Goal: Task Accomplishment & Management: Complete application form

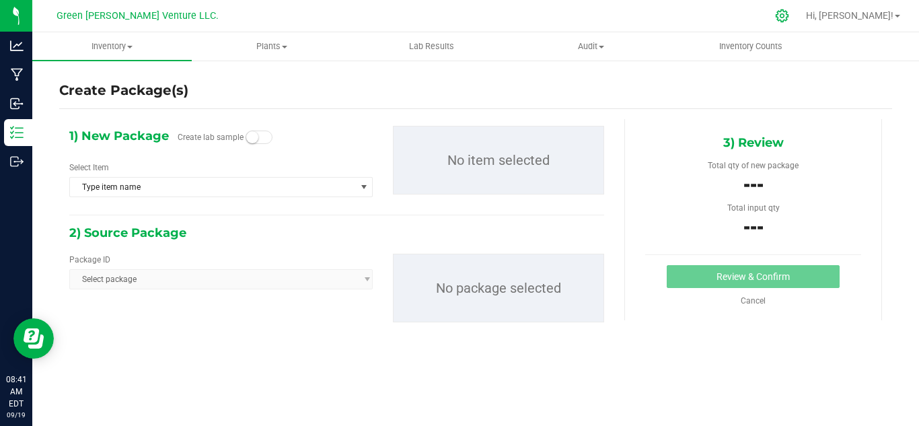
click at [789, 21] on icon at bounding box center [782, 16] width 14 height 14
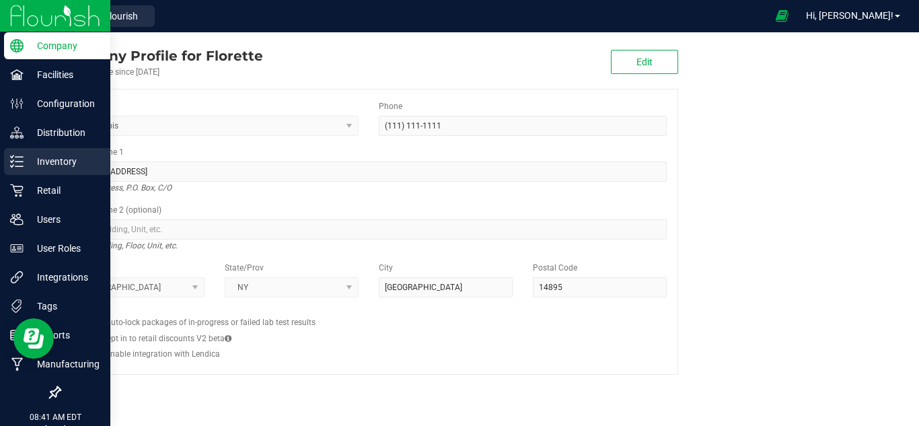
click at [56, 160] on p "Inventory" at bounding box center [64, 161] width 81 height 16
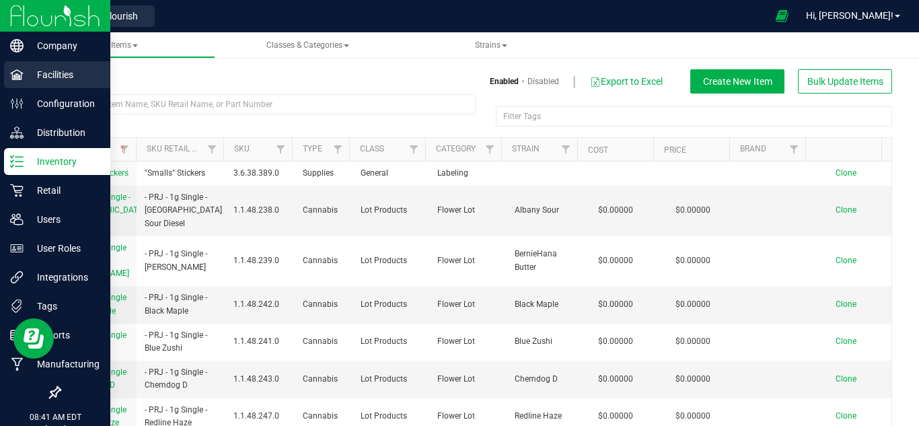
click at [57, 75] on p "Facilities" at bounding box center [64, 75] width 81 height 16
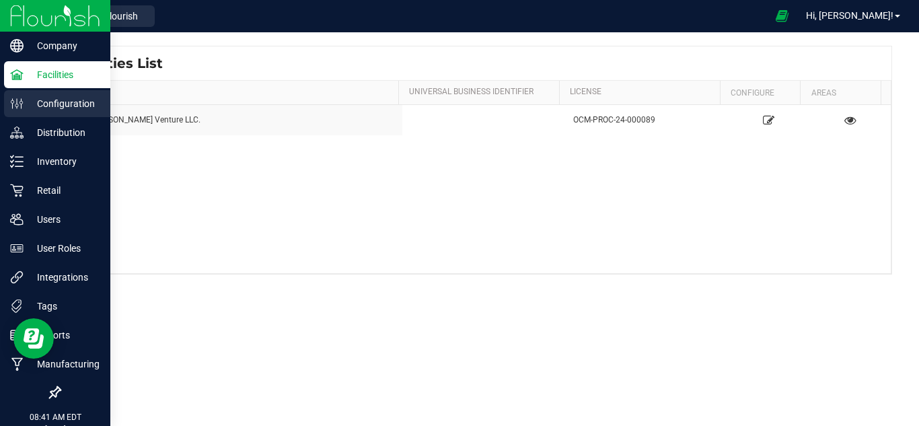
click at [66, 106] on p "Configuration" at bounding box center [64, 104] width 81 height 16
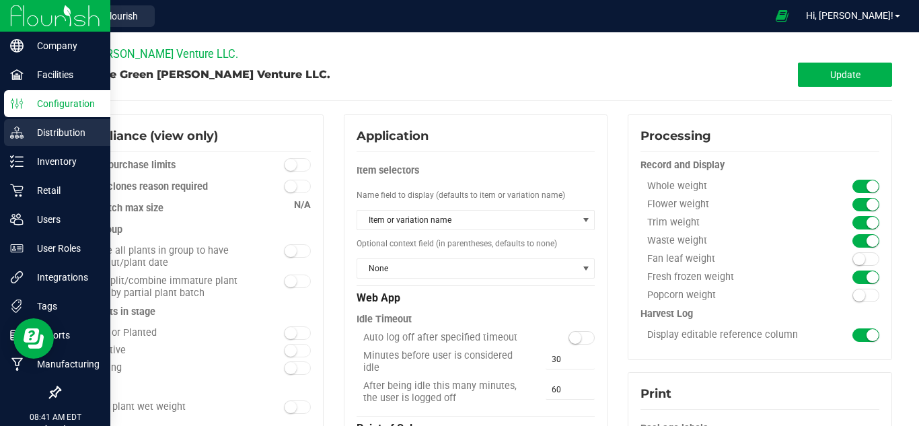
click at [62, 142] on div "Distribution" at bounding box center [57, 132] width 106 height 27
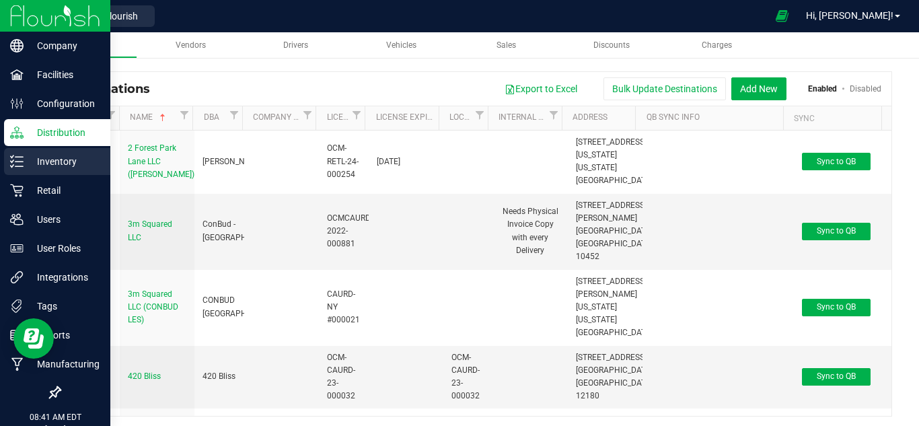
click at [63, 164] on p "Inventory" at bounding box center [64, 161] width 81 height 16
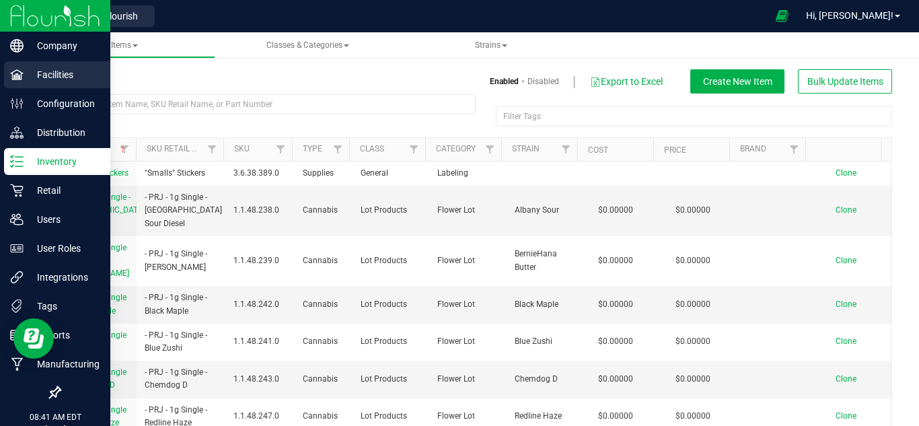
click at [46, 73] on p "Facilities" at bounding box center [64, 75] width 81 height 16
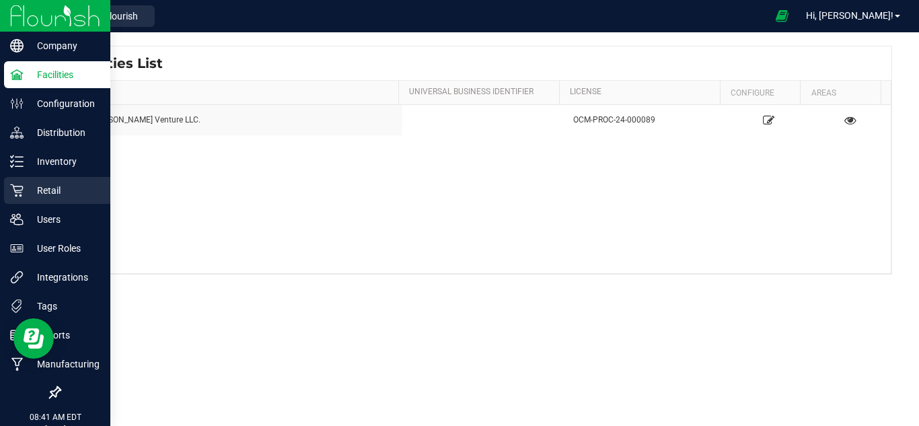
click at [36, 188] on p "Retail" at bounding box center [64, 190] width 81 height 16
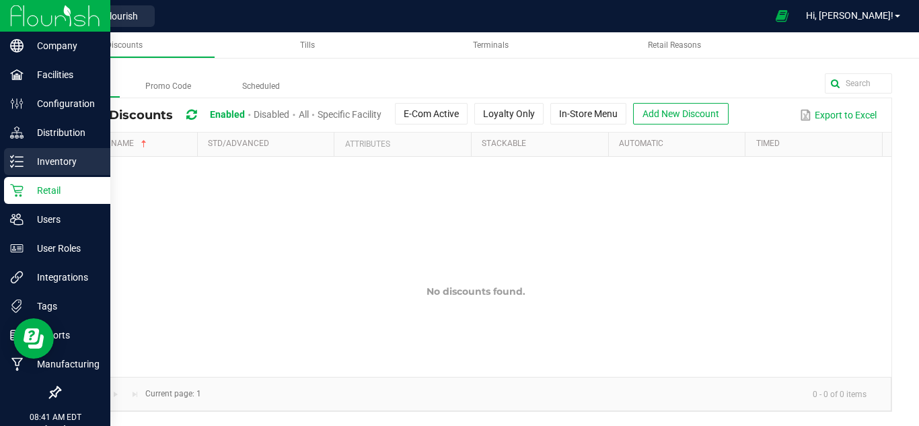
click at [51, 157] on p "Inventory" at bounding box center [64, 161] width 81 height 16
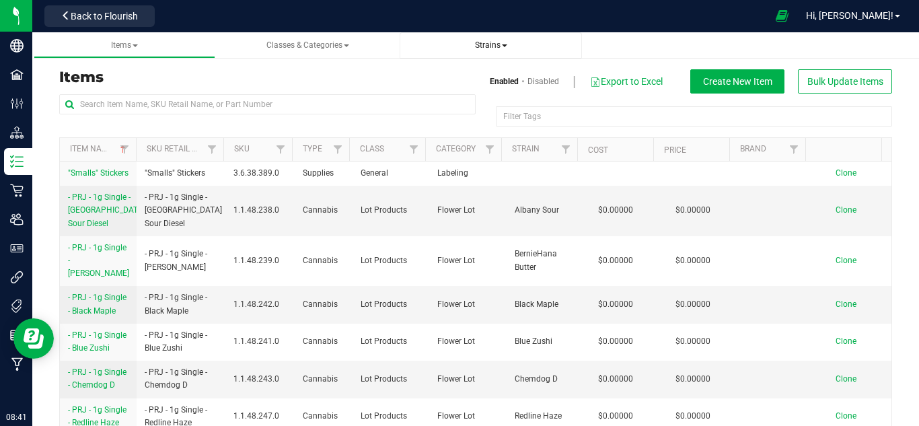
click at [498, 32] on nav "Green [PERSON_NAME] Venture LLC. Back to Flourish Hi, [PERSON_NAME]!" at bounding box center [475, 16] width 887 height 32
click at [506, 48] on span "Strains" at bounding box center [491, 44] width 32 height 9
click at [473, 96] on span "Create new strain" at bounding box center [457, 101] width 73 height 11
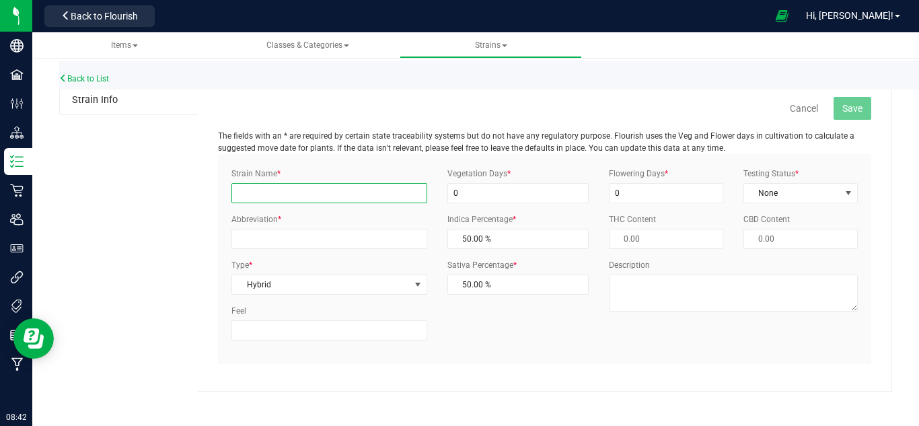
click at [239, 188] on input "Strain Name *" at bounding box center [328, 193] width 195 height 20
click at [205, 204] on div "Cancel Save The fields with an * are required by certain state traceability sys…" at bounding box center [545, 238] width 694 height 305
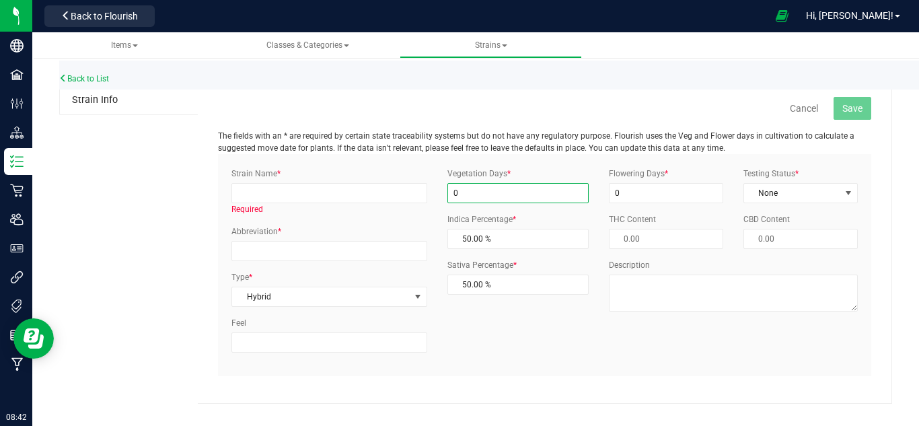
click at [478, 186] on input "0" at bounding box center [517, 193] width 141 height 20
click at [767, 188] on span "None" at bounding box center [792, 193] width 96 height 19
click at [744, 357] on div "Strain Name * Required Abbreviation * Type * Hybrid Select Indica Sativa Hybrid…" at bounding box center [544, 265] width 647 height 195
click at [624, 195] on input "0" at bounding box center [666, 193] width 114 height 20
click at [82, 79] on link "Back to List" at bounding box center [84, 78] width 50 height 9
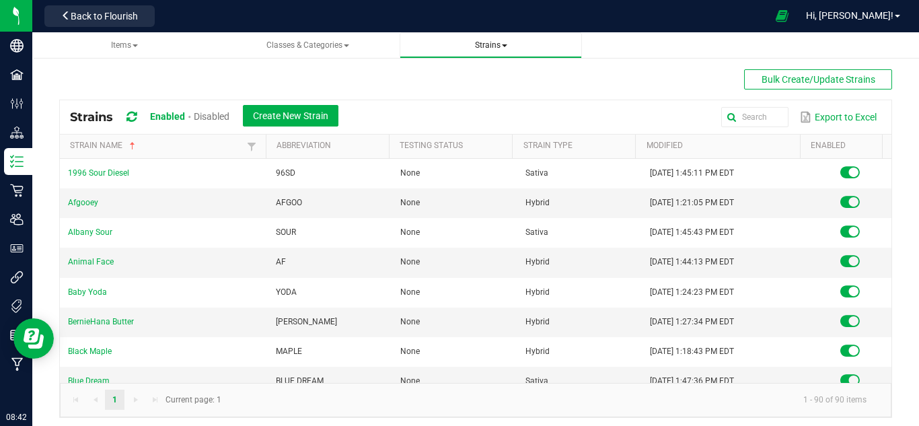
click at [488, 49] on span "Strains" at bounding box center [491, 44] width 32 height 9
click at [453, 83] on span "All strains" at bounding box center [441, 81] width 41 height 11
click at [86, 201] on link "Afgooey" at bounding box center [83, 202] width 30 height 9
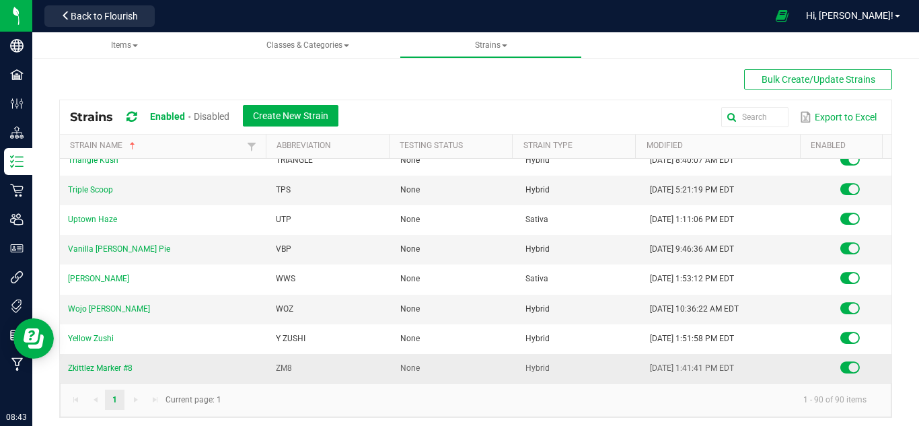
scroll to position [2317, 0]
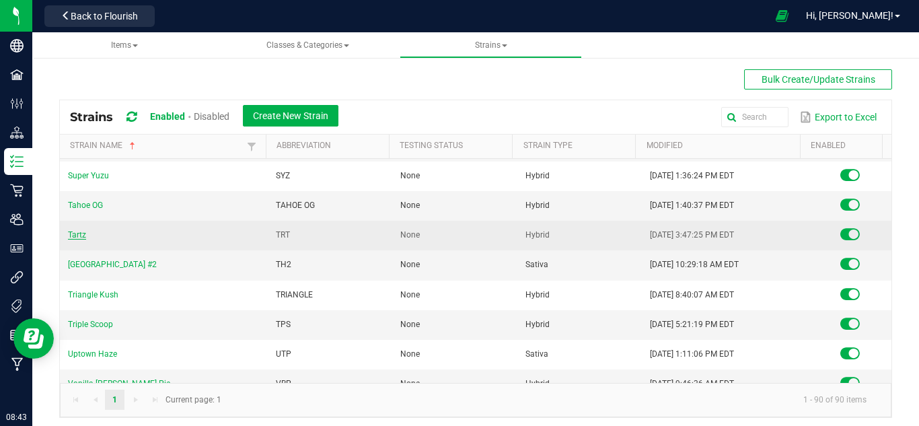
click at [71, 238] on link "Tartz" at bounding box center [77, 234] width 18 height 9
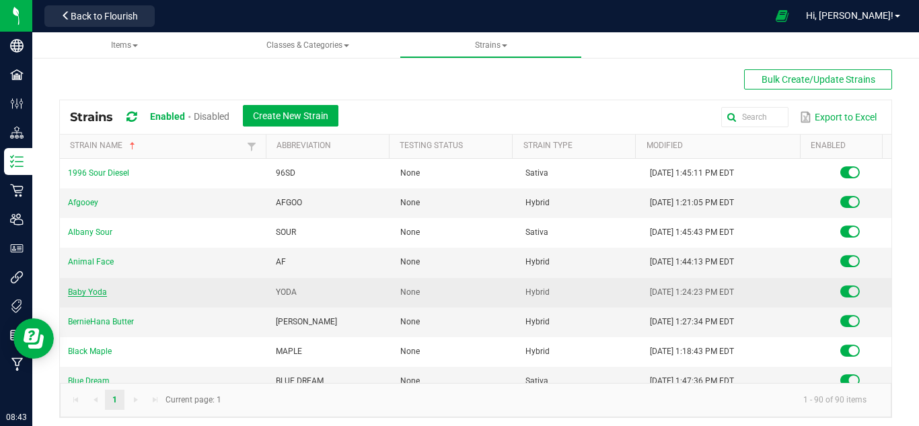
click at [83, 290] on link "Baby Yoda" at bounding box center [87, 291] width 39 height 9
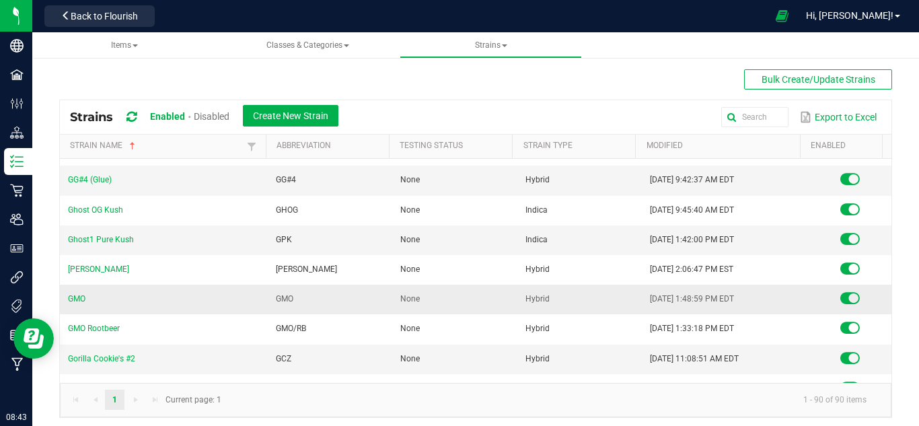
scroll to position [807, 0]
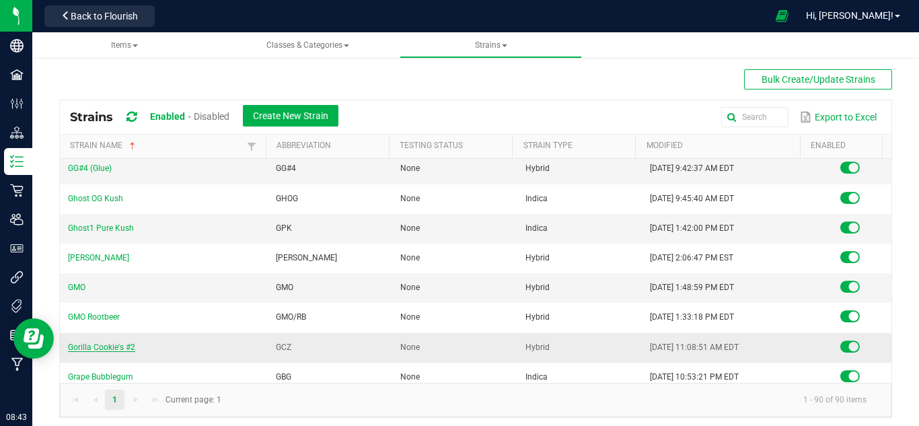
click at [108, 347] on link "Gorilla Cookie's #2" at bounding box center [101, 346] width 67 height 9
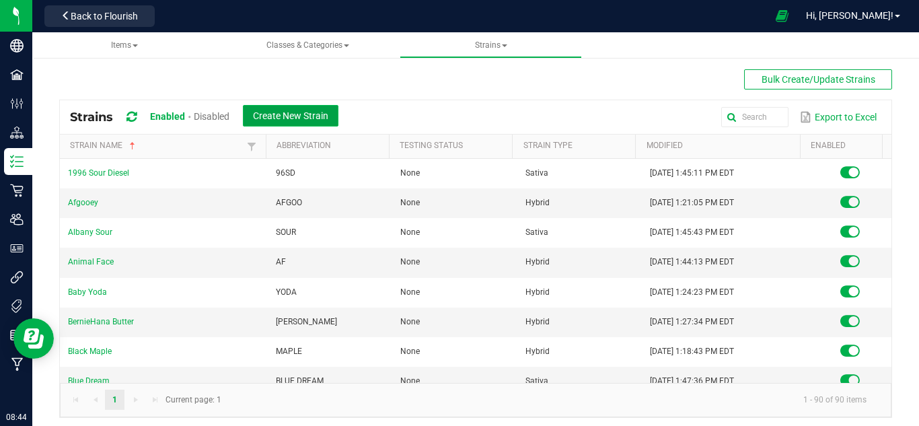
click at [303, 125] on button "Create New Strain" at bounding box center [291, 116] width 96 height 22
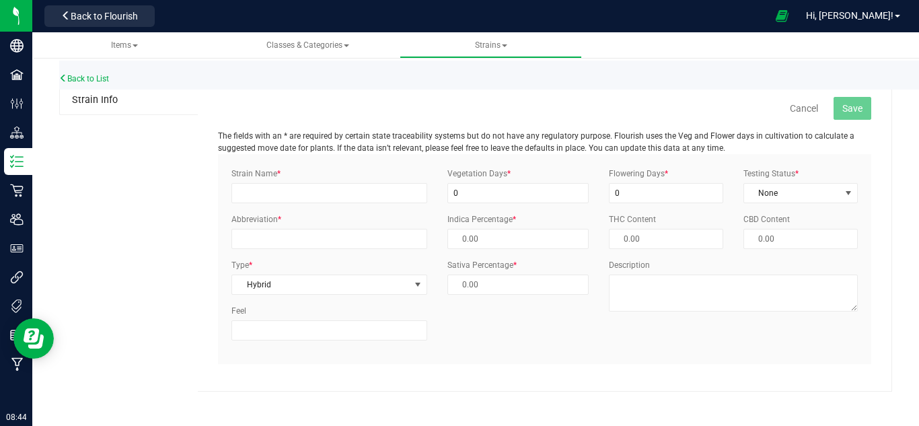
type input "50.00 %"
click at [322, 194] on input "Strain Name *" at bounding box center [328, 193] width 195 height 20
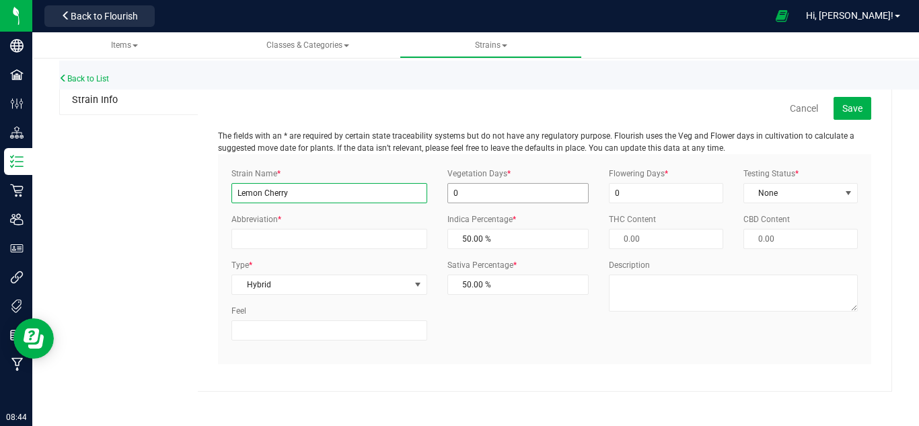
type input "Lemon Cherry"
click at [468, 190] on input "0" at bounding box center [517, 193] width 141 height 20
type input "21"
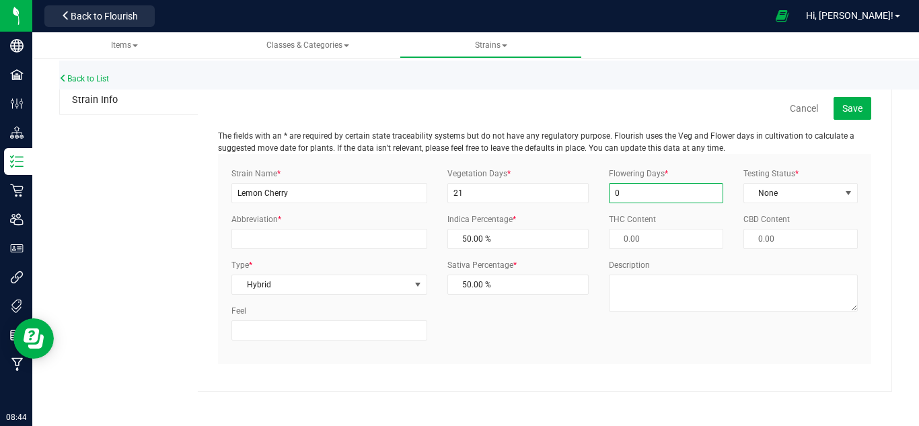
click at [616, 188] on input "0" at bounding box center [666, 193] width 114 height 20
type input "63"
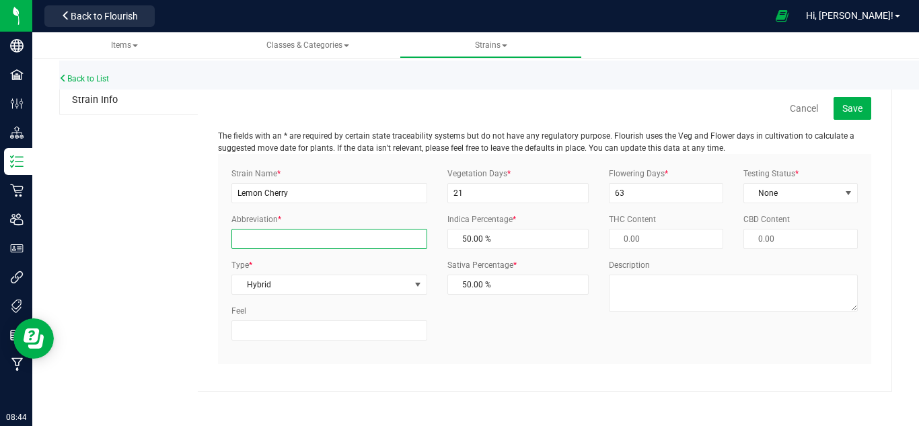
click at [279, 238] on input "Abbreviation *" at bounding box center [328, 239] width 195 height 20
type input "l"
type input "LCY"
click at [855, 106] on span "Save" at bounding box center [852, 108] width 20 height 11
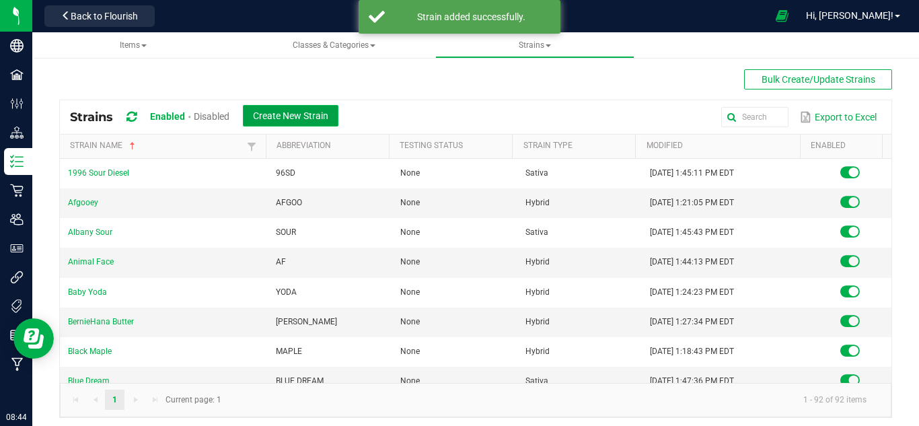
click at [317, 114] on span "Create New Strain" at bounding box center [290, 115] width 75 height 11
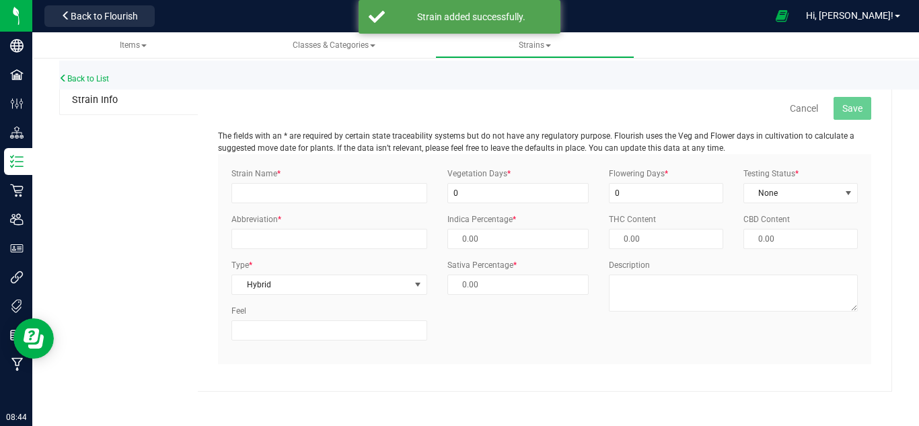
type input "50.00 %"
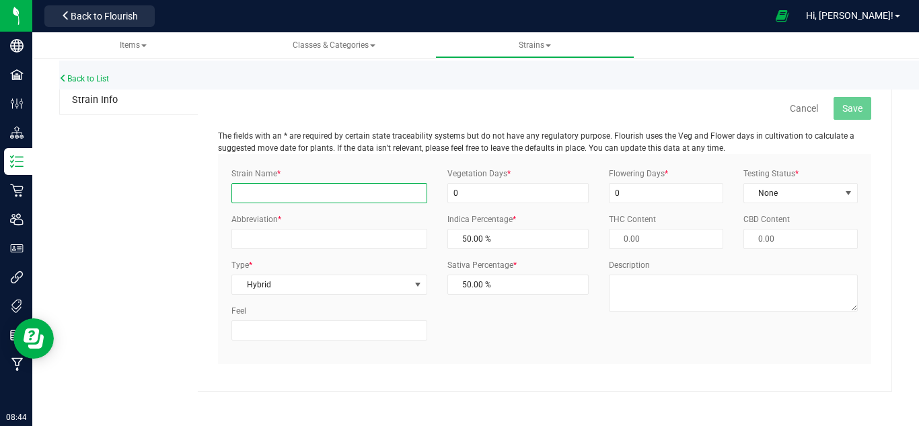
click at [257, 185] on input "Strain Name *" at bounding box center [328, 193] width 195 height 20
type input "White Rainbow"
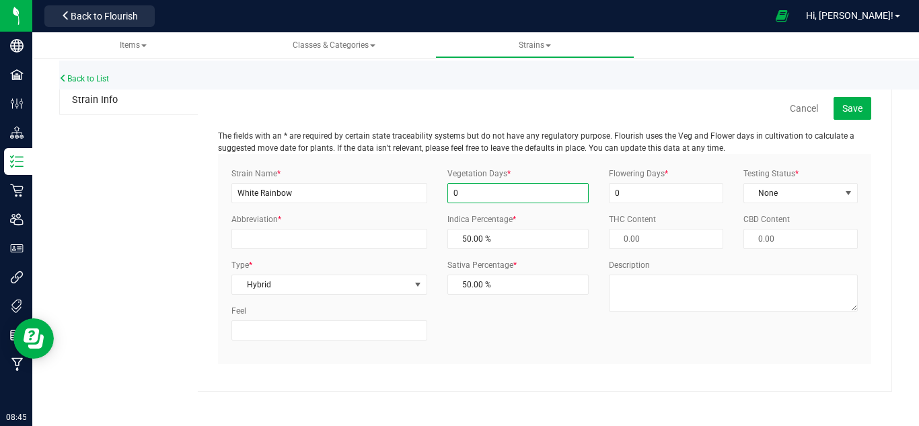
click at [455, 188] on input "0" at bounding box center [517, 193] width 141 height 20
type input "21"
click at [629, 188] on input "0" at bounding box center [666, 193] width 114 height 20
type input "63"
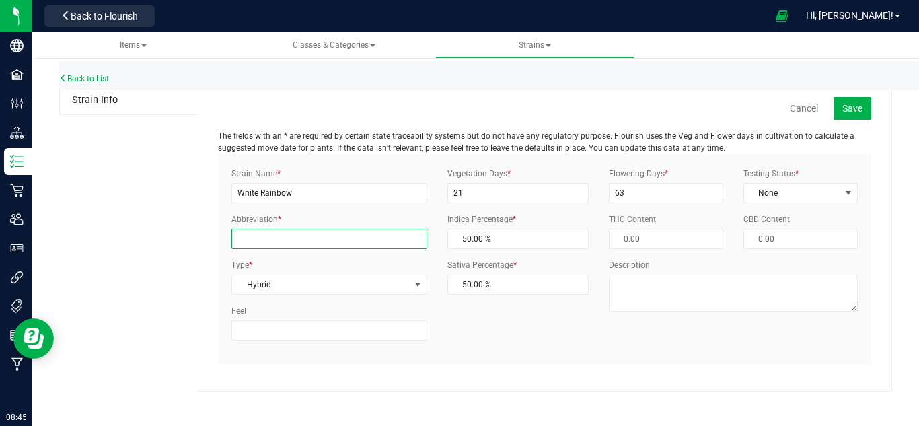
click at [266, 229] on input "Abbreviation *" at bounding box center [328, 239] width 195 height 20
type input "WRB"
click at [857, 108] on span "Save" at bounding box center [852, 108] width 20 height 11
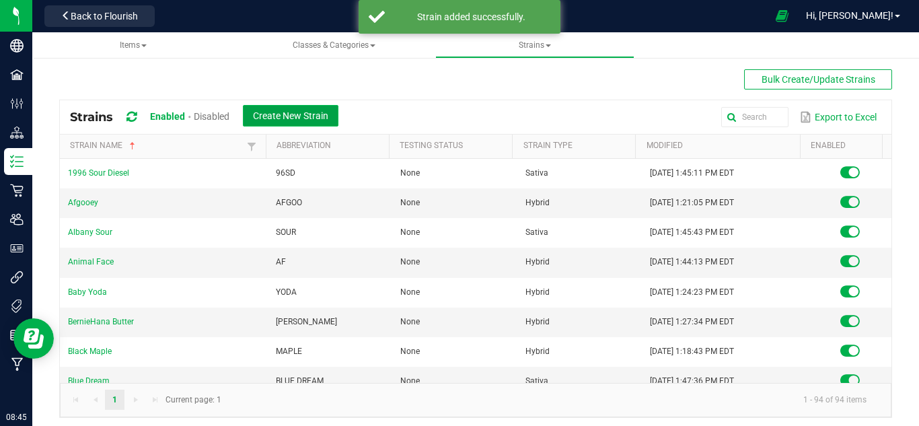
click at [290, 122] on button "Create New Strain" at bounding box center [291, 116] width 96 height 22
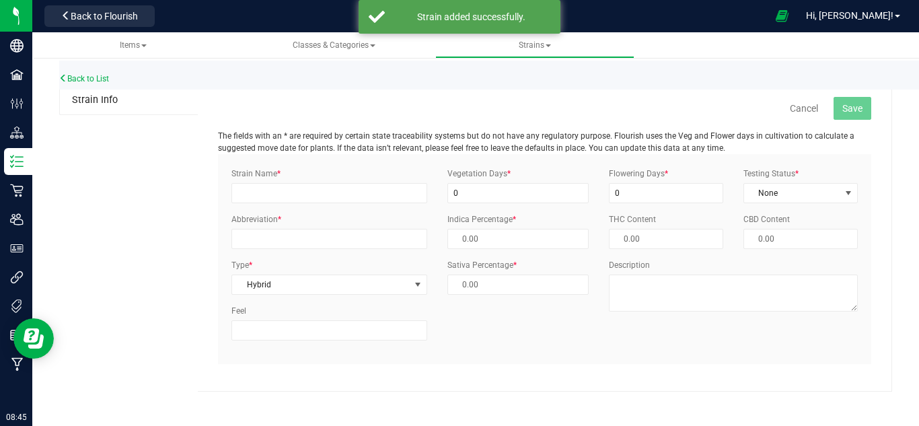
type input "50.00 %"
click at [277, 193] on input "Strain Name *" at bounding box center [328, 193] width 195 height 20
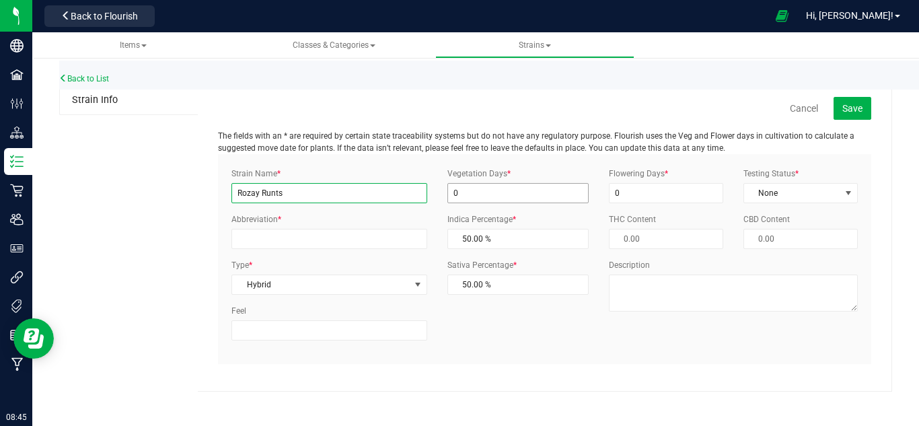
type input "Rozay Runts"
click at [480, 198] on input "0" at bounding box center [517, 193] width 141 height 20
type input "21"
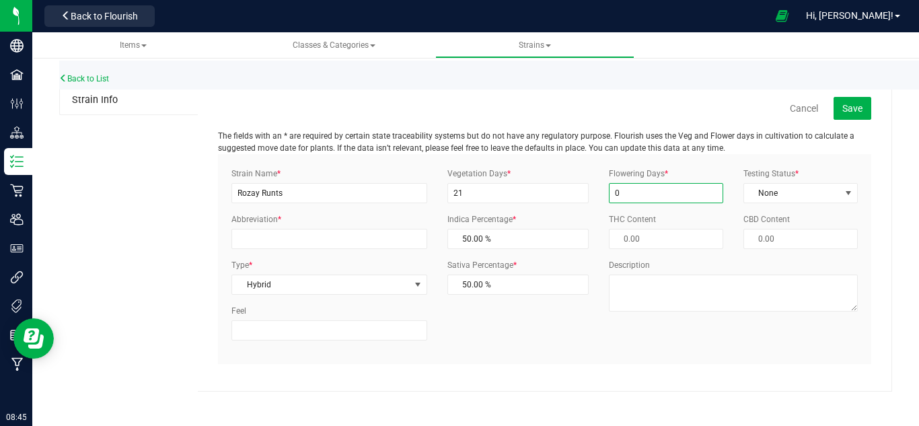
click at [633, 198] on input "0" at bounding box center [666, 193] width 114 height 20
type input "63"
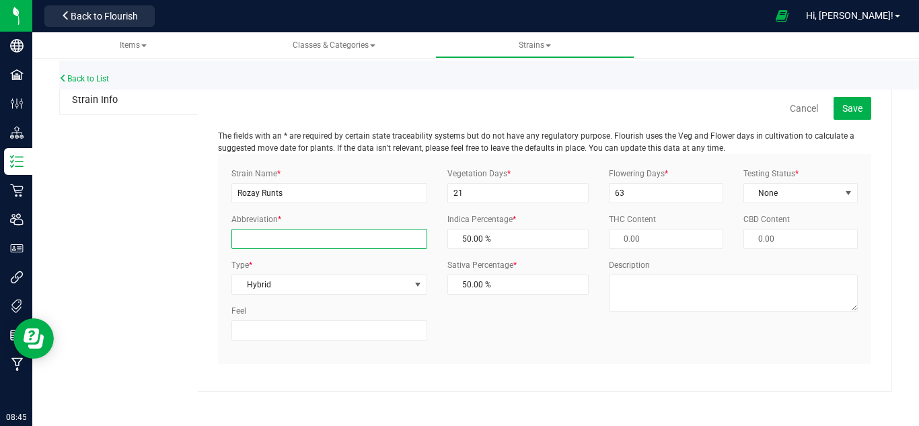
click at [336, 233] on input "Abbreviation *" at bounding box center [328, 239] width 195 height 20
type input "RRZ"
click at [836, 105] on button "Save" at bounding box center [853, 108] width 38 height 23
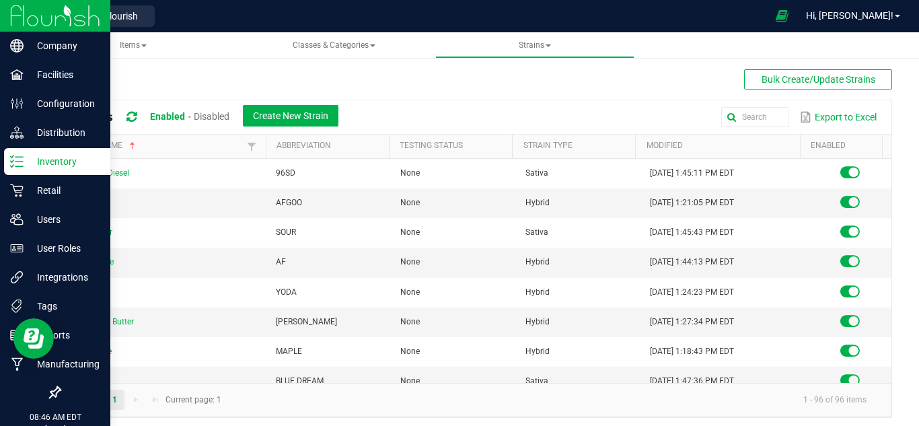
click at [28, 165] on p "Inventory" at bounding box center [64, 161] width 81 height 16
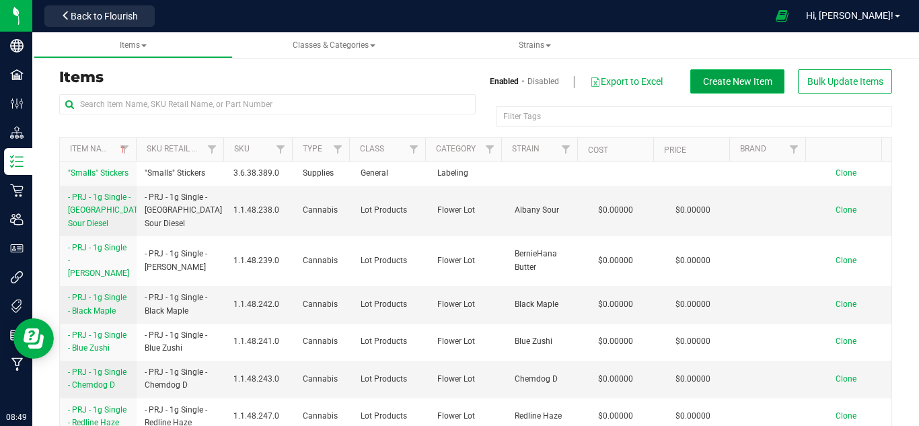
click at [737, 79] on span "Create New Item" at bounding box center [737, 81] width 69 height 11
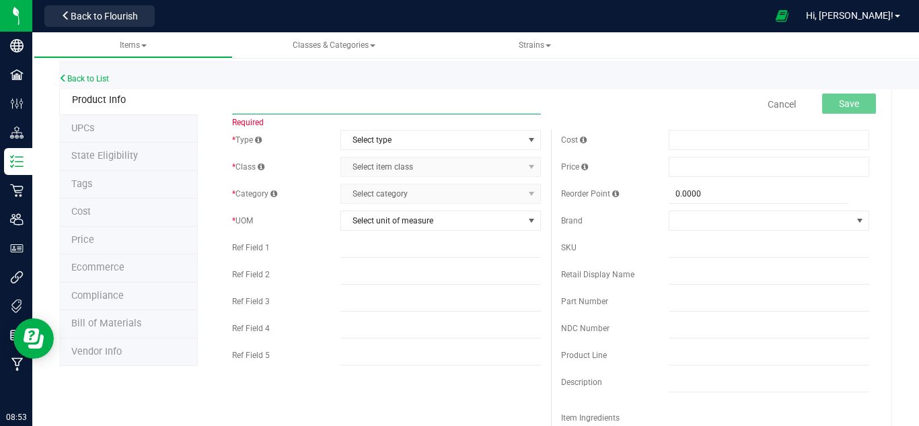
paste input "Florette – 3.5g Whole Flower – Lemon Cherry"
type input "Florette – 3.5g Whole Flower – Lemon Cherry"
click at [403, 141] on span "Select type" at bounding box center [432, 140] width 182 height 19
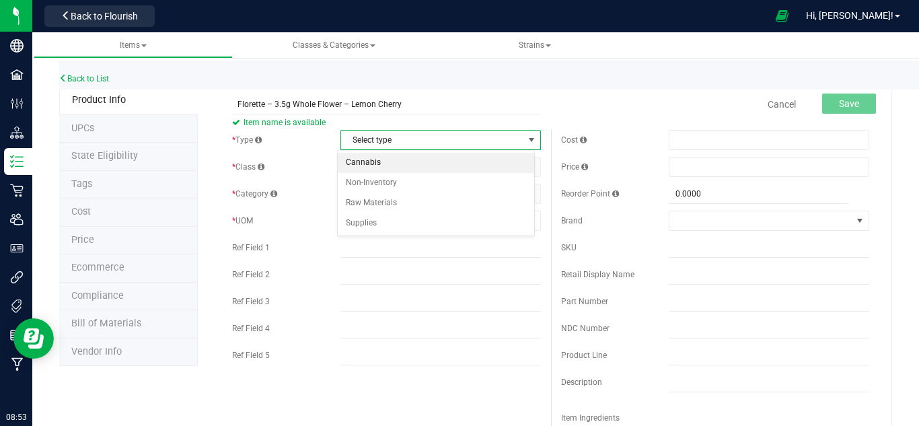
click at [383, 164] on li "Cannabis" at bounding box center [436, 163] width 196 height 20
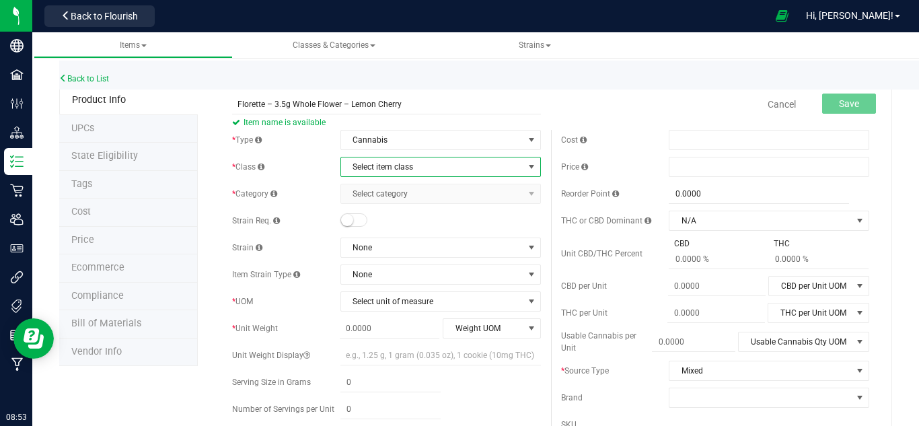
click at [415, 174] on span "Select item class" at bounding box center [432, 166] width 182 height 19
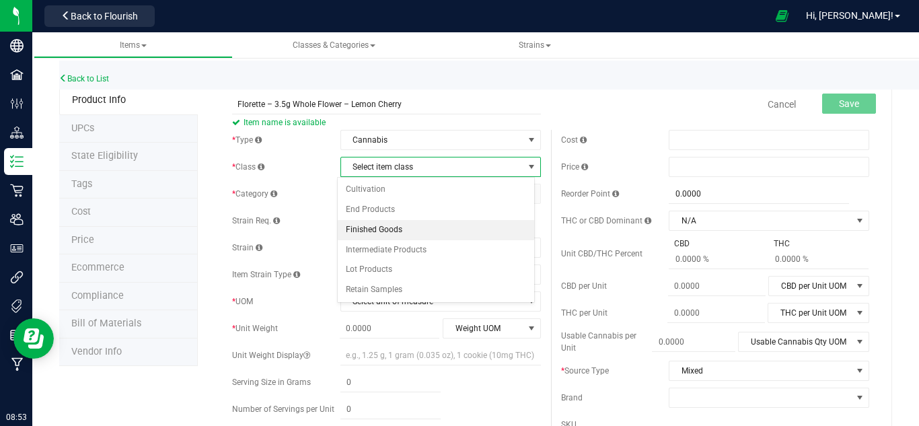
click at [397, 221] on li "Finished Goods" at bounding box center [436, 230] width 196 height 20
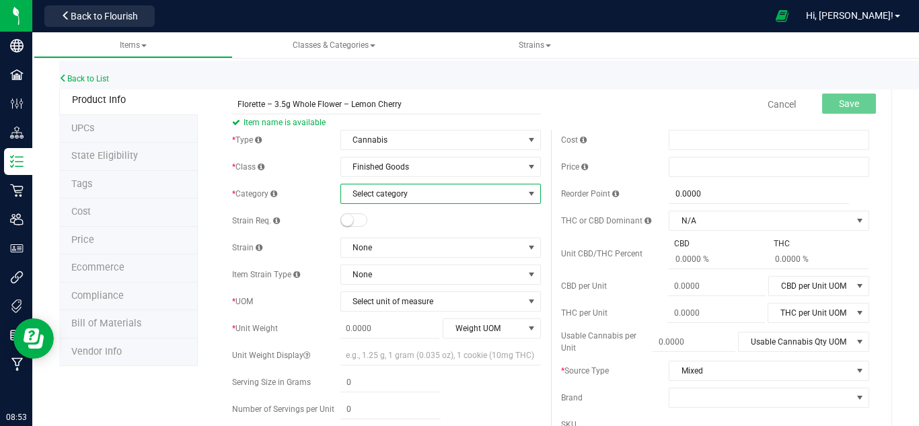
click at [405, 196] on span "Select category" at bounding box center [432, 193] width 182 height 19
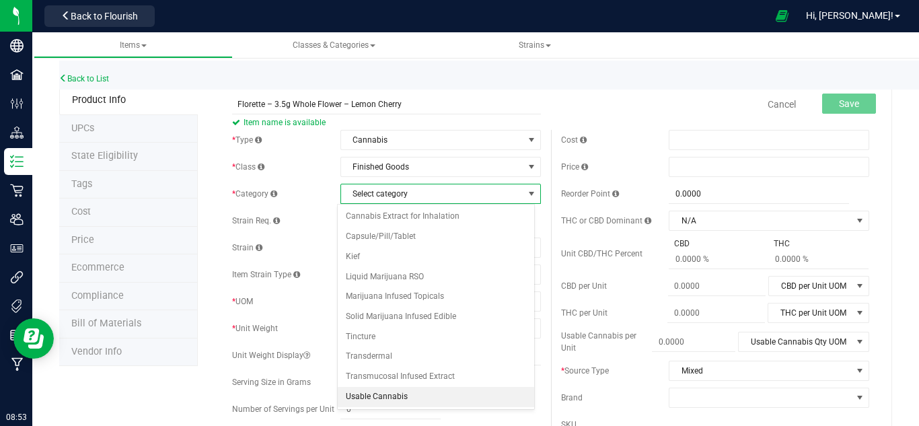
click at [388, 397] on li "Usable Cannabis" at bounding box center [436, 397] width 196 height 20
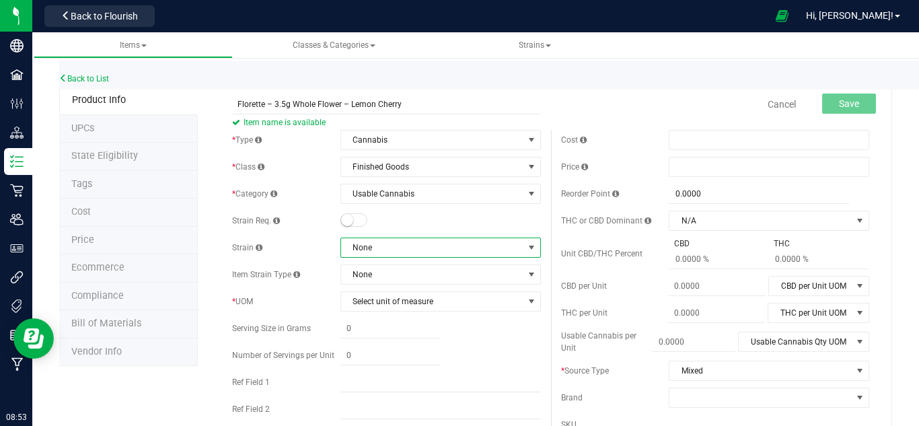
click at [382, 246] on span "None" at bounding box center [432, 247] width 182 height 19
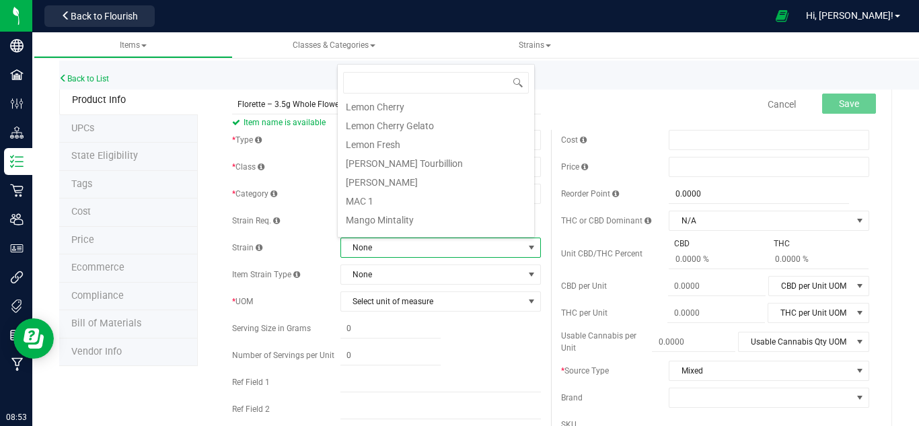
scroll to position [942, 0]
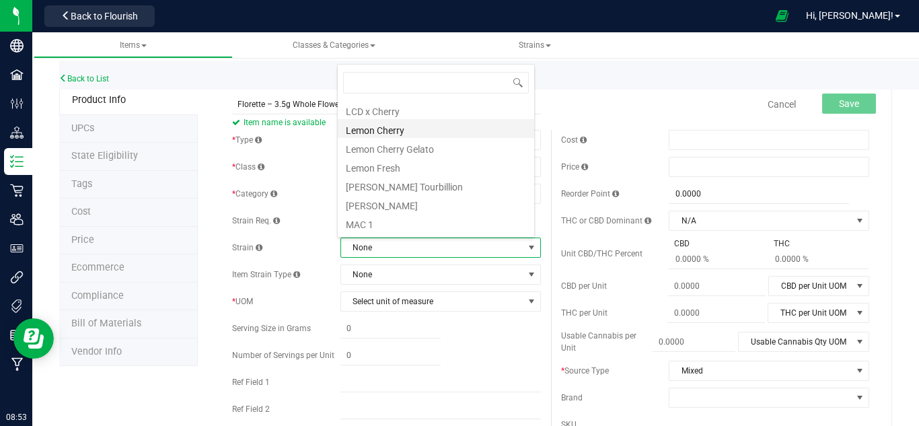
click at [402, 133] on li "Lemon Cherry" at bounding box center [436, 128] width 196 height 19
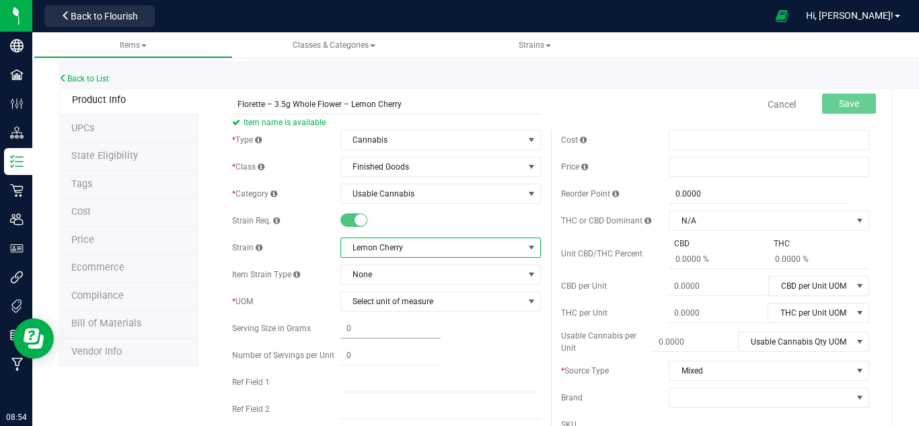
scroll to position [67, 0]
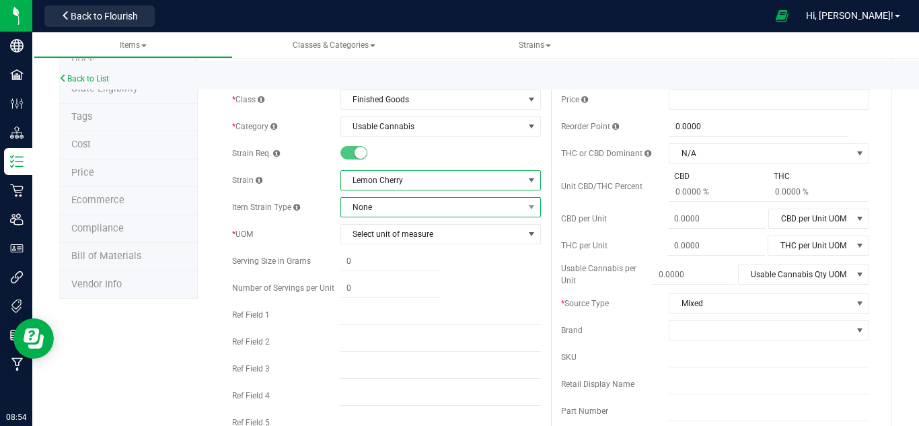
click at [394, 210] on span "None" at bounding box center [432, 207] width 182 height 19
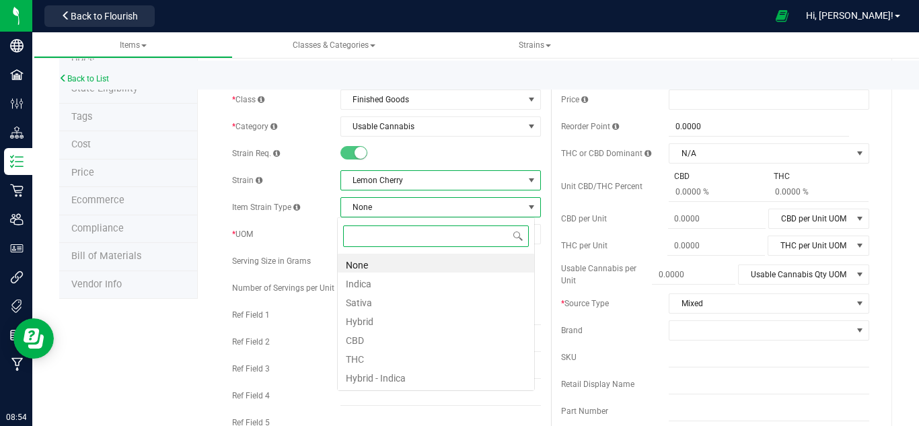
scroll to position [20, 198]
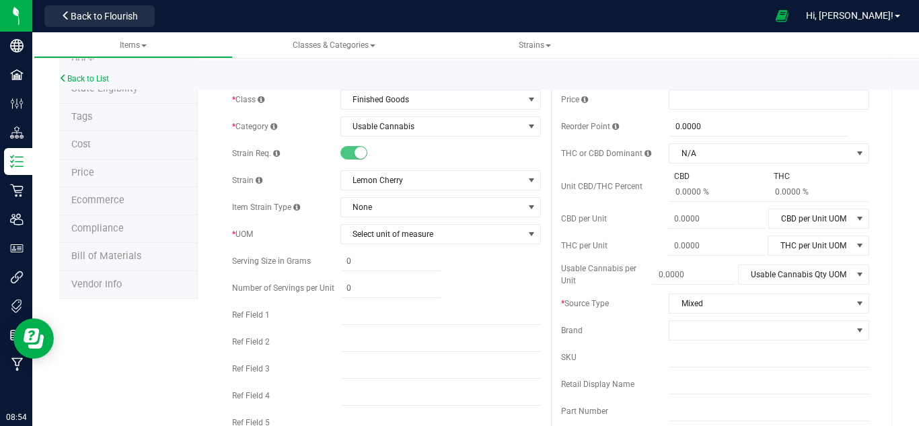
click at [414, 238] on span "Select unit of measure" at bounding box center [432, 234] width 182 height 19
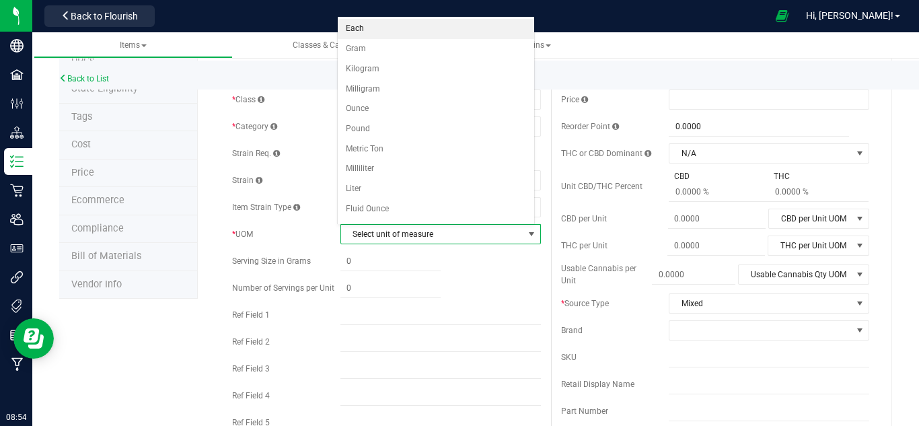
click at [375, 33] on li "Each" at bounding box center [436, 29] width 196 height 20
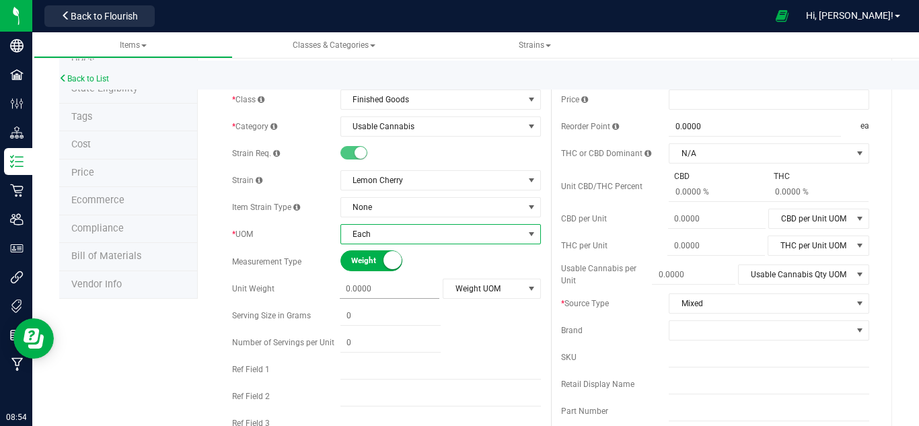
click at [377, 284] on span at bounding box center [390, 289] width 100 height 20
type input "3.5"
click at [489, 298] on span "Weight UOM" at bounding box center [492, 289] width 98 height 20
type input "3.5000"
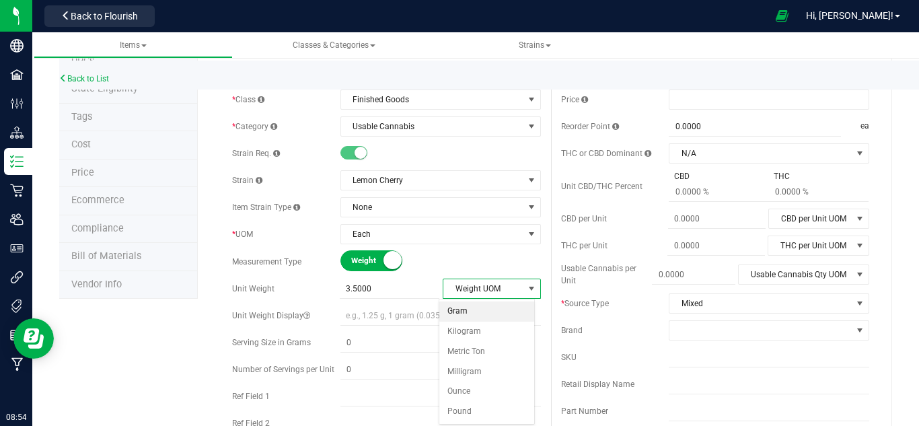
click at [476, 309] on li "Gram" at bounding box center [486, 311] width 95 height 20
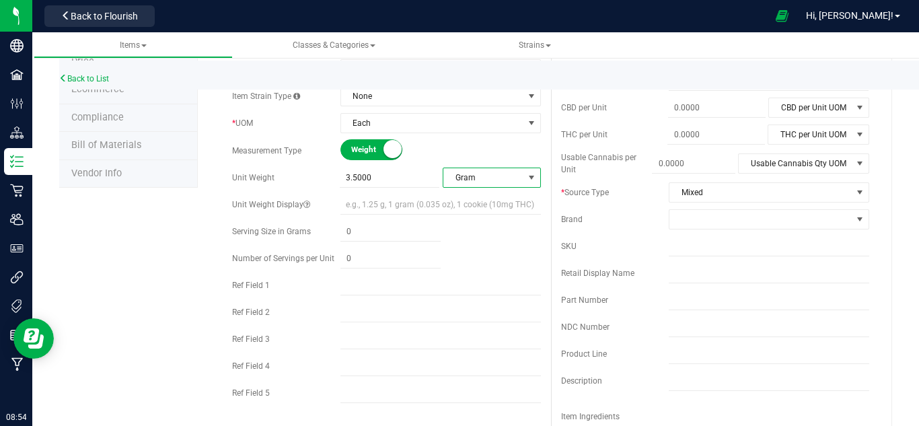
scroll to position [202, 0]
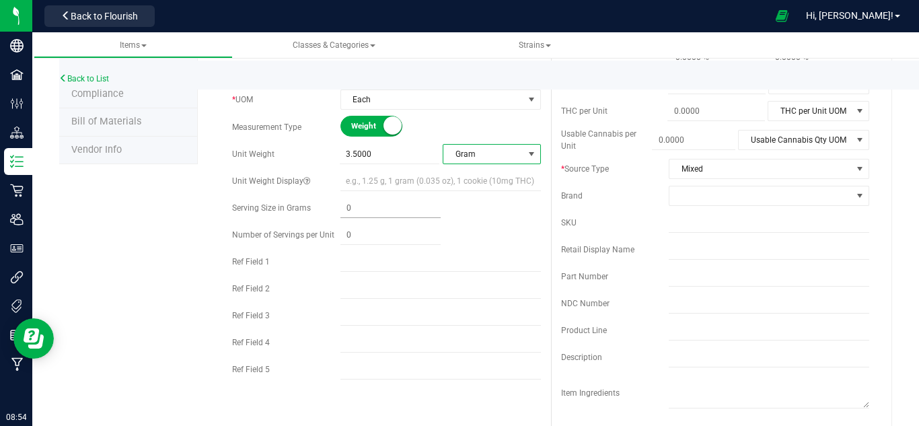
click at [357, 213] on span at bounding box center [390, 208] width 100 height 20
type input "0.025"
type input "0.0250"
click at [365, 235] on span at bounding box center [390, 235] width 100 height 20
type input "4"
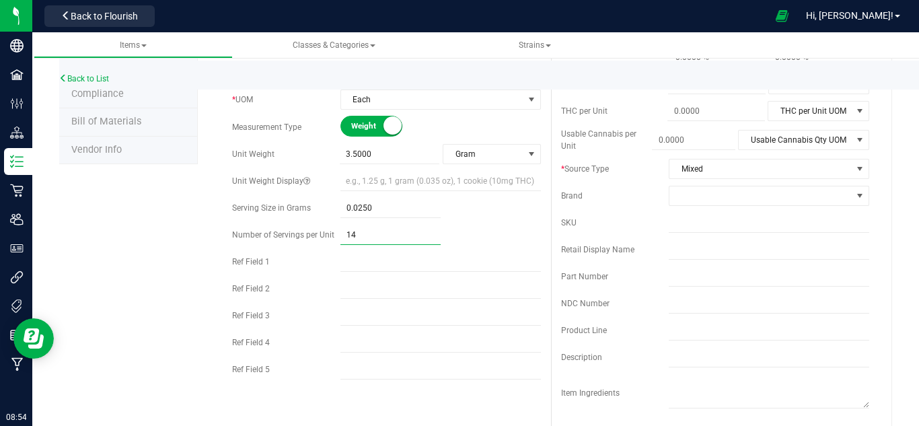
type input "140"
type input "140.00"
click at [480, 240] on div "140.00 140" at bounding box center [440, 235] width 201 height 20
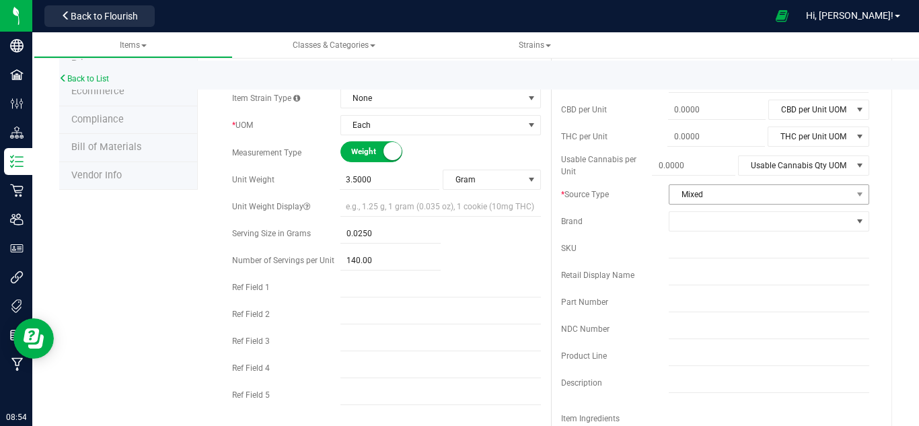
scroll to position [135, 0]
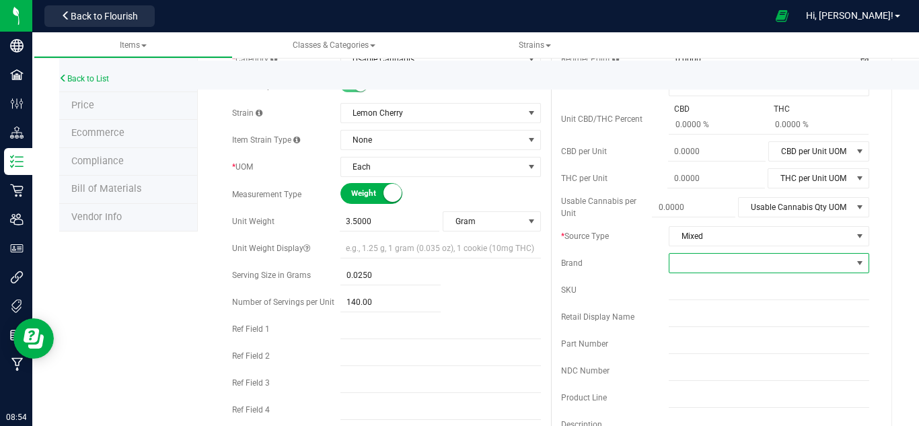
click at [686, 263] on span at bounding box center [760, 263] width 182 height 19
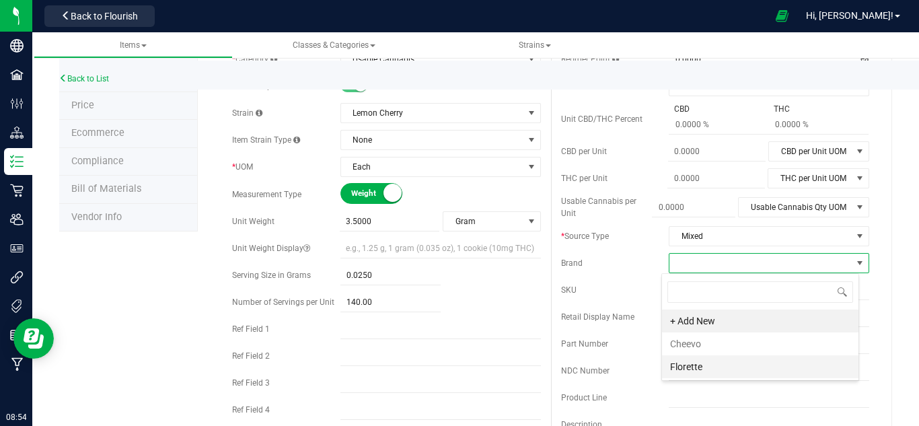
click at [697, 360] on li "Florette" at bounding box center [760, 366] width 196 height 23
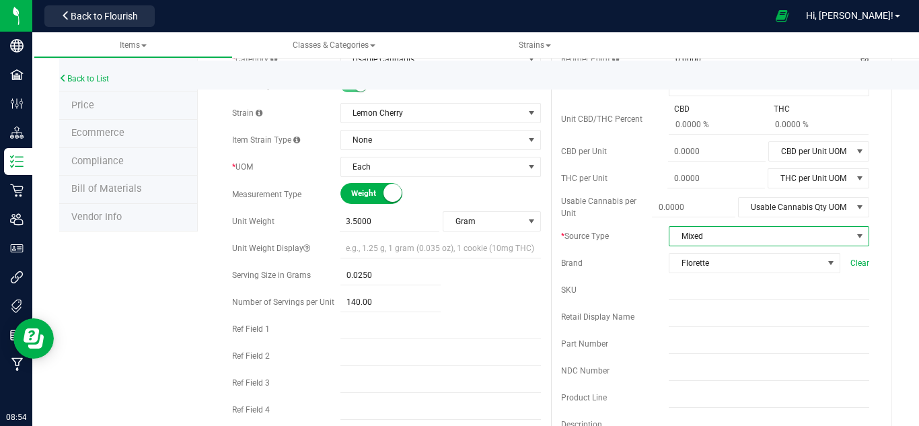
click at [714, 238] on span "Mixed" at bounding box center [760, 236] width 182 height 19
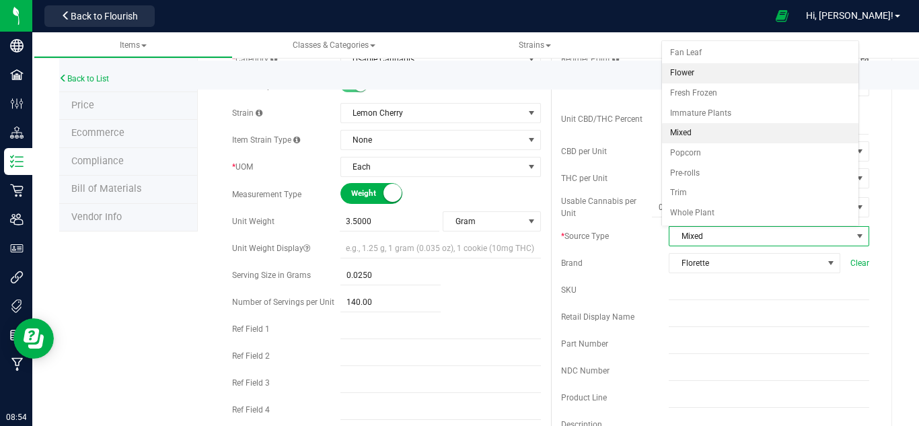
click at [700, 71] on li "Flower" at bounding box center [760, 73] width 196 height 20
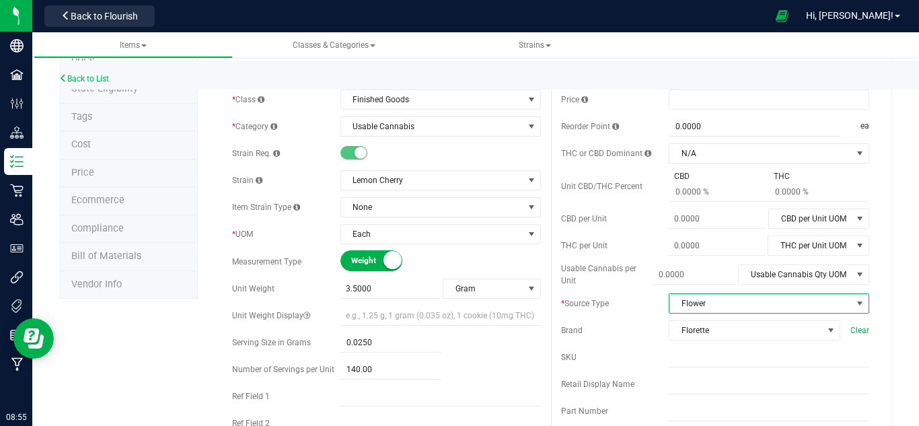
scroll to position [0, 0]
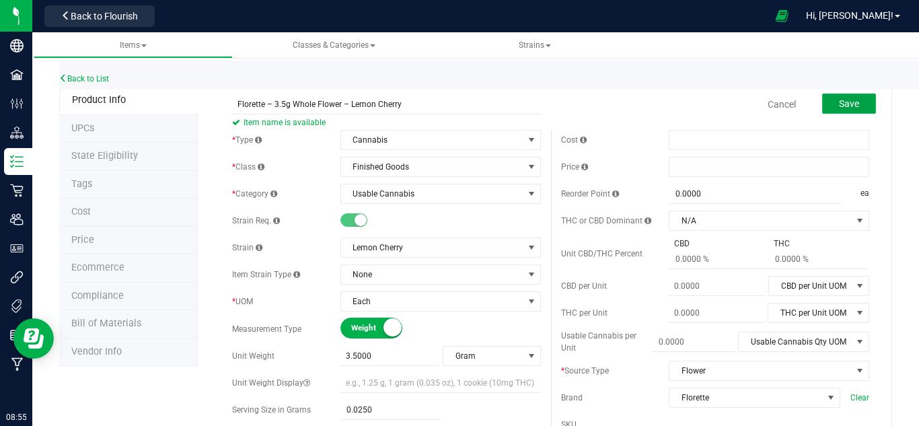
click at [842, 99] on span "Save" at bounding box center [849, 103] width 20 height 11
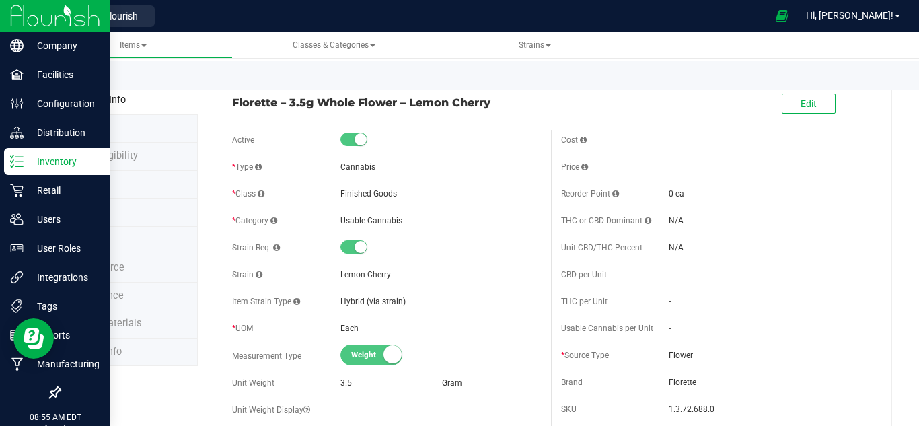
click at [43, 159] on p "Inventory" at bounding box center [64, 161] width 81 height 16
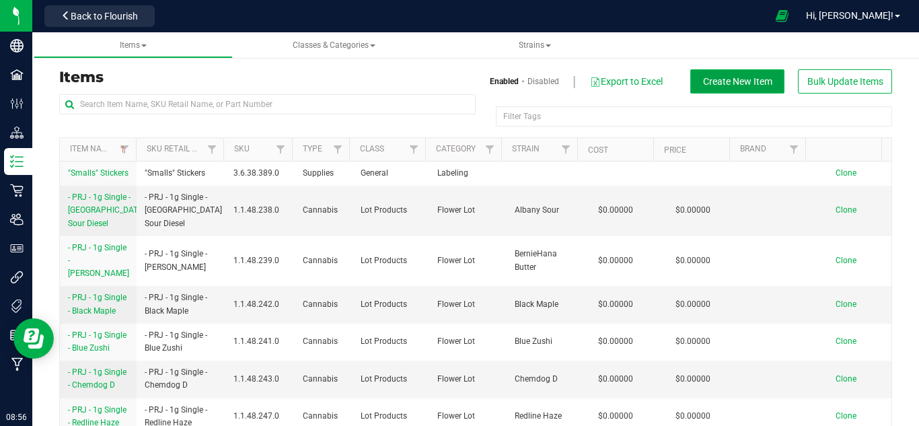
click at [719, 79] on span "Create New Item" at bounding box center [737, 81] width 69 height 11
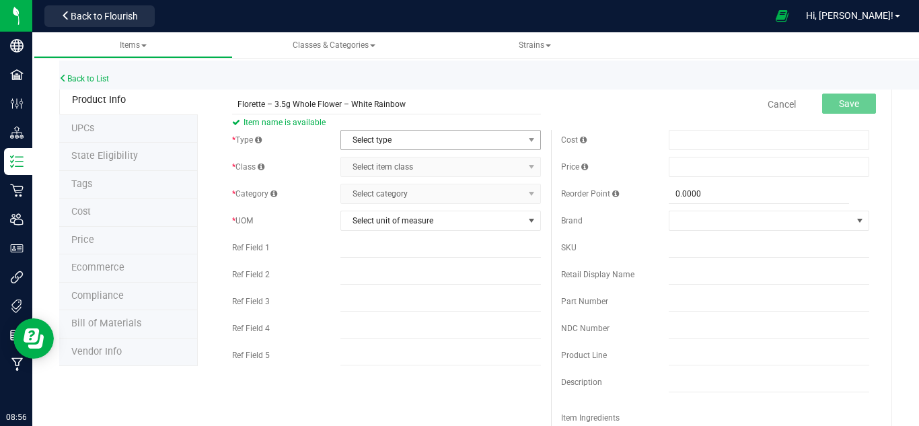
type input "Florette – 3.5g Whole Flower – White Rainbow"
click at [400, 137] on span "Select type" at bounding box center [432, 140] width 182 height 19
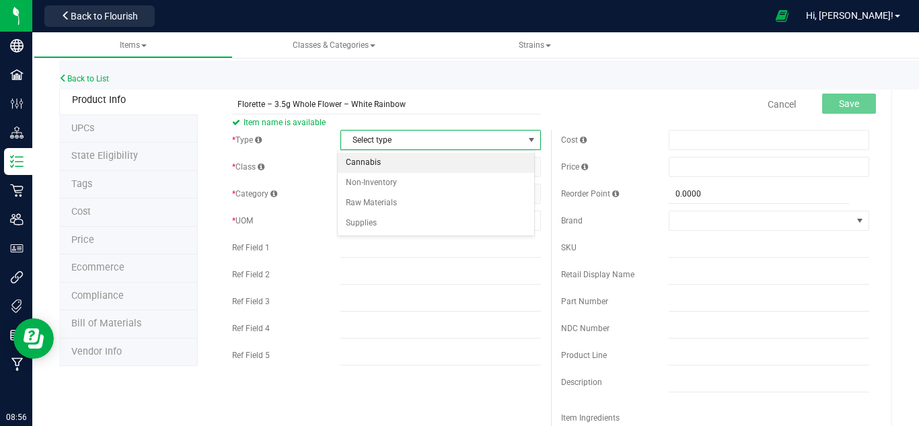
click at [375, 162] on li "Cannabis" at bounding box center [436, 163] width 196 height 20
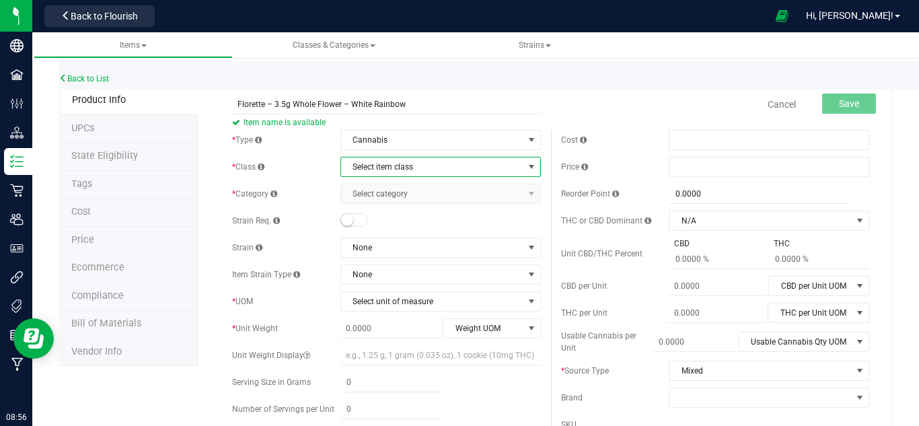
click at [375, 169] on span "Select item class" at bounding box center [432, 166] width 182 height 19
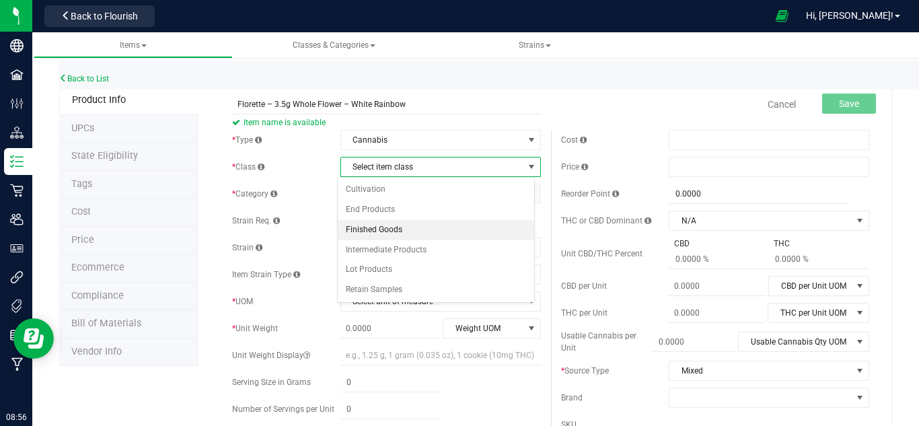
click at [364, 232] on li "Finished Goods" at bounding box center [436, 230] width 196 height 20
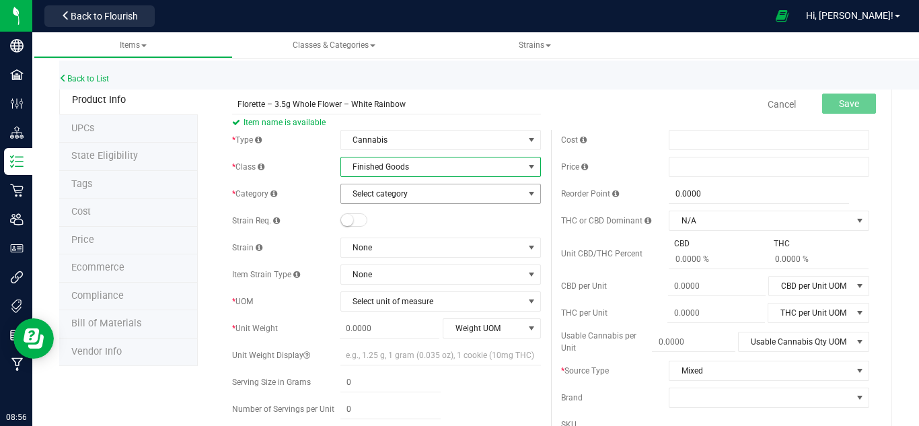
click at [397, 198] on span "Select category" at bounding box center [432, 193] width 182 height 19
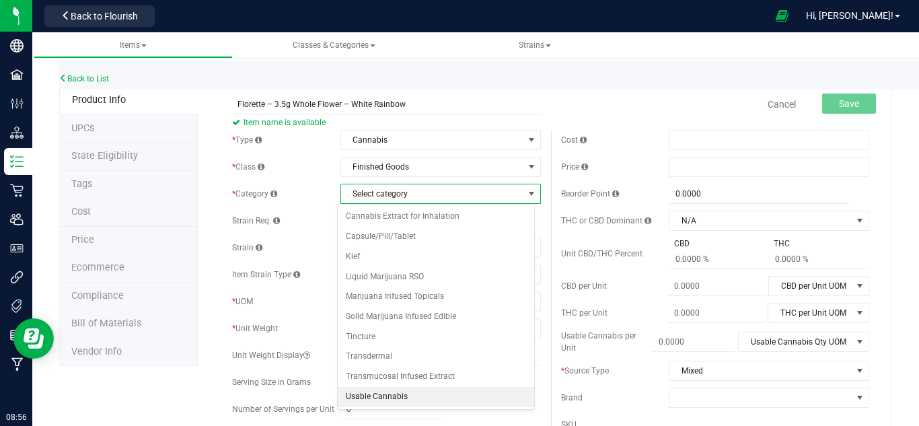
click at [399, 395] on li "Usable Cannabis" at bounding box center [436, 397] width 196 height 20
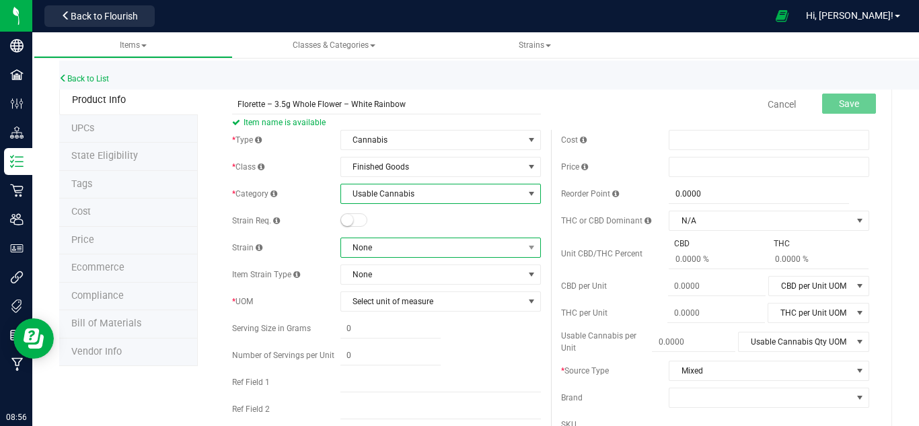
click at [367, 250] on span "None" at bounding box center [432, 247] width 182 height 19
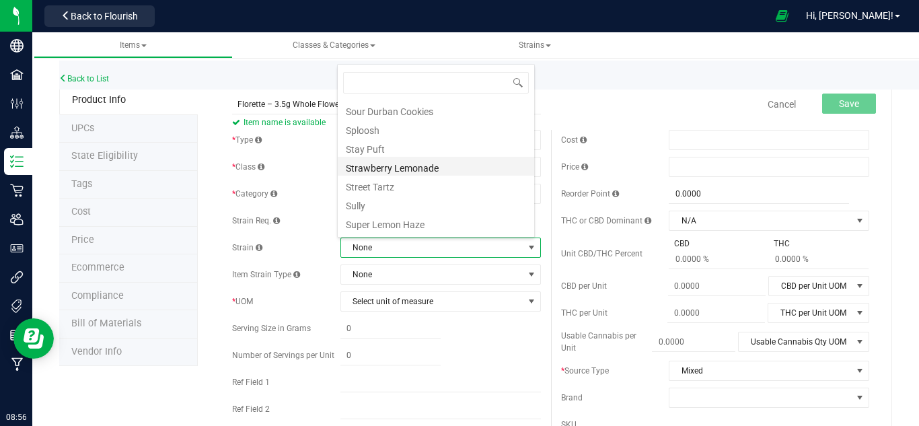
scroll to position [1693, 0]
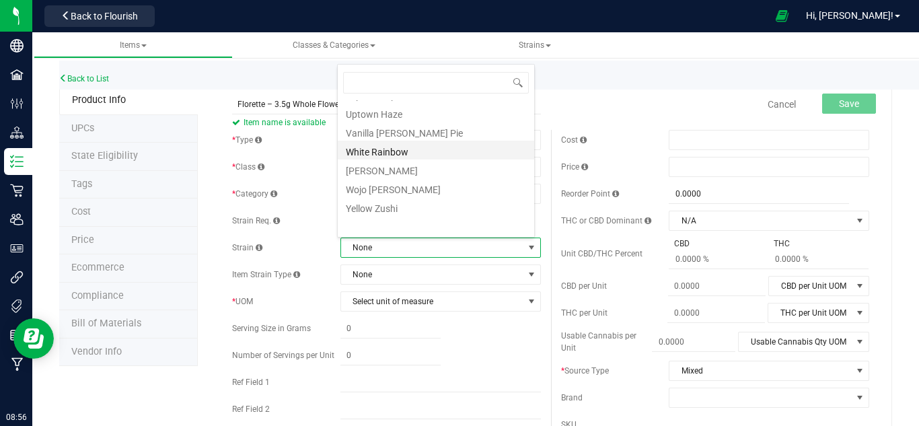
click at [383, 152] on li "White Rainbow" at bounding box center [436, 150] width 196 height 19
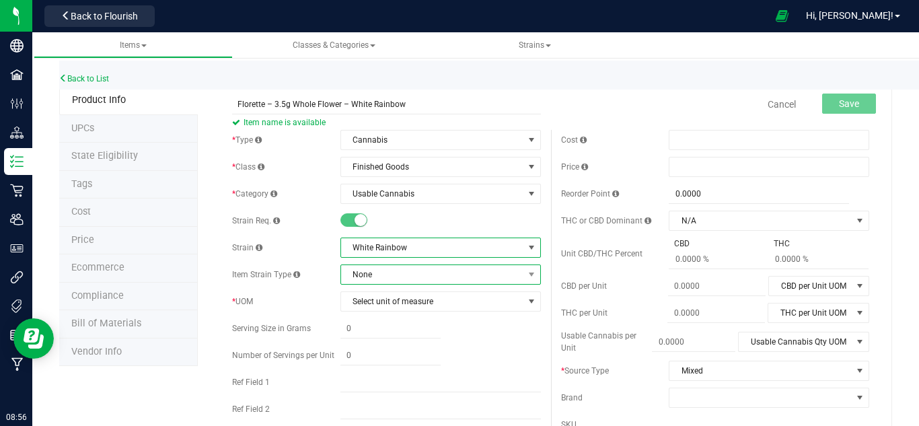
click at [363, 275] on span "None" at bounding box center [432, 274] width 182 height 19
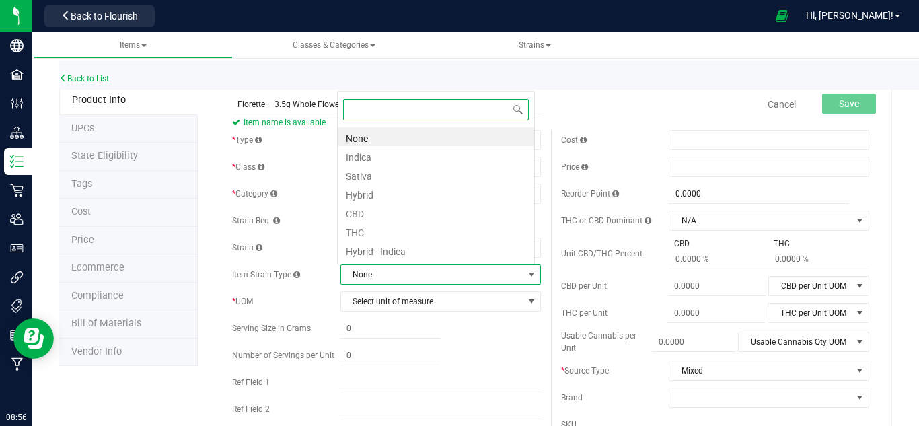
scroll to position [20, 195]
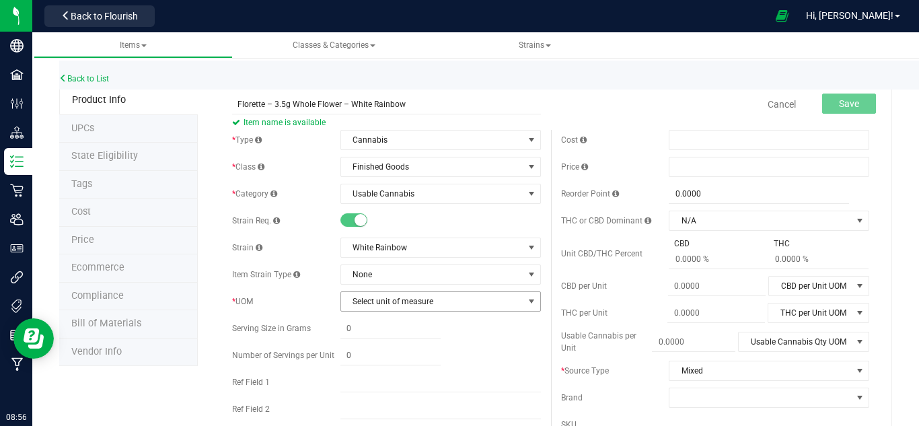
click at [384, 306] on span "Select unit of measure" at bounding box center [432, 301] width 182 height 19
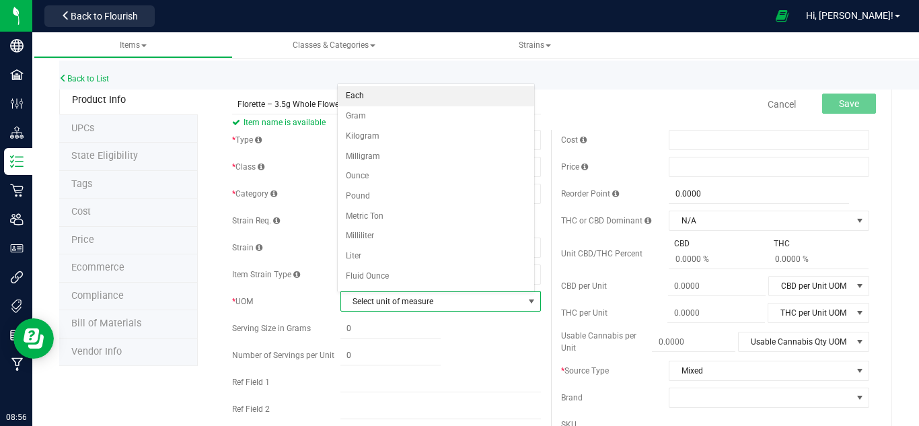
click at [390, 92] on li "Each" at bounding box center [436, 96] width 196 height 20
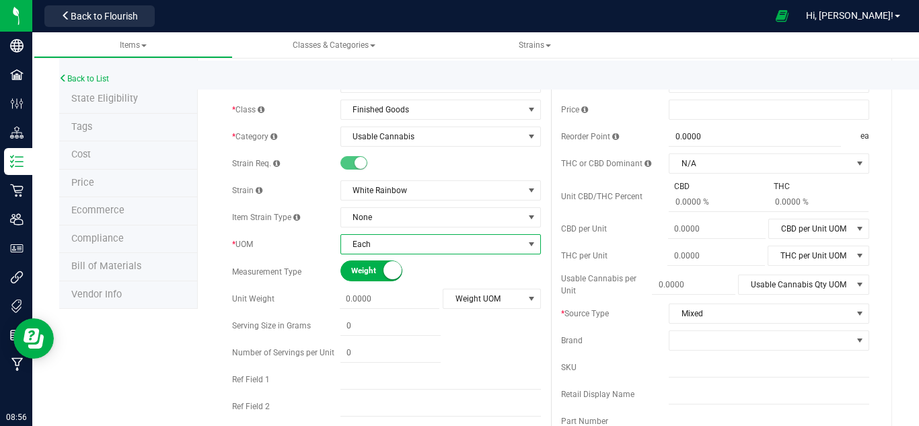
scroll to position [135, 0]
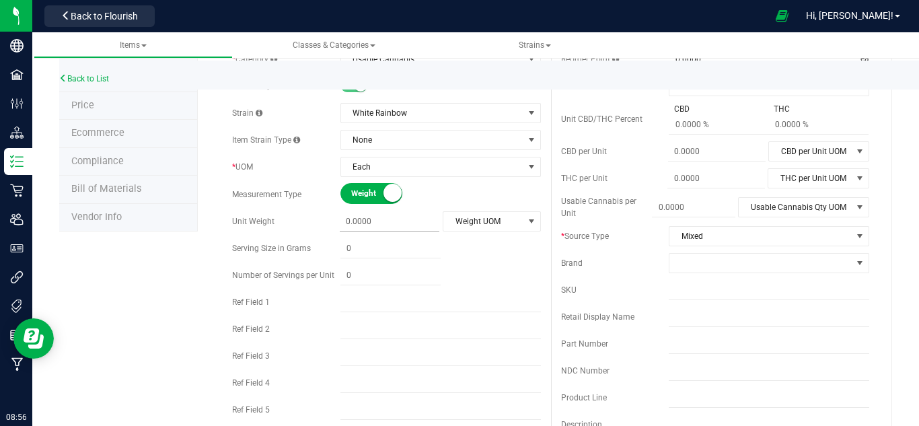
click at [382, 231] on span at bounding box center [390, 222] width 100 height 20
click at [384, 221] on span at bounding box center [390, 222] width 100 height 20
type input "3.5"
type input "3.5000"
click at [505, 235] on div "* Type Cannabis Select type Cannabis Non-Inventory Raw Materials Supplies * Cla…" at bounding box center [386, 224] width 328 height 458
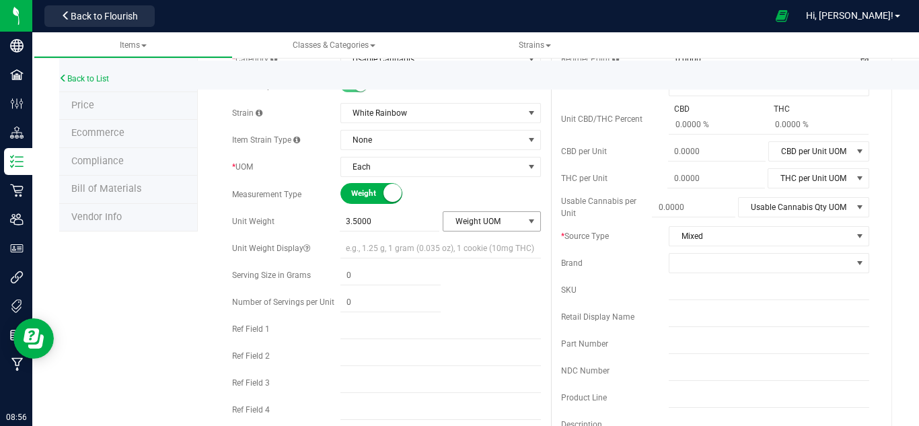
click at [509, 223] on span "Weight UOM" at bounding box center [483, 221] width 80 height 19
click at [466, 235] on li "Gram" at bounding box center [486, 244] width 95 height 20
click at [369, 274] on span at bounding box center [390, 276] width 100 height 20
type input "0.025"
type input "0.0250"
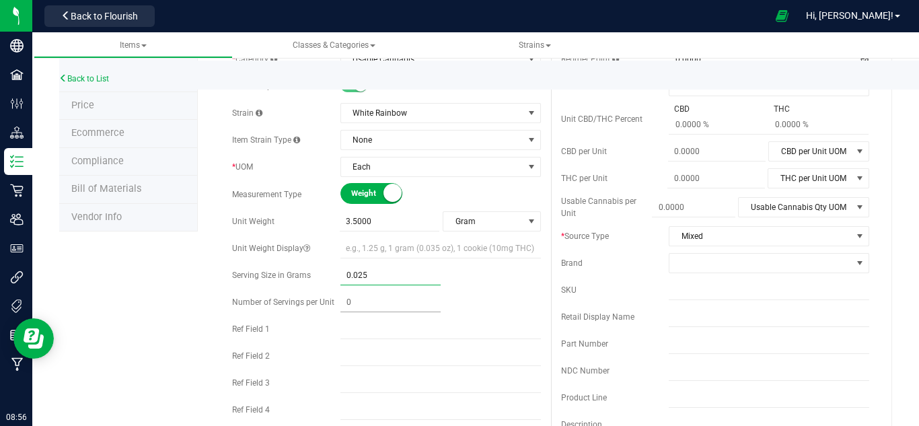
click at [379, 306] on span at bounding box center [390, 303] width 100 height 20
type input "140"
type input "140.00"
click at [683, 249] on div "Cost Price Reorder Point 0.0000 0 ea THC or CBD Dominant N/A" at bounding box center [715, 262] width 328 height 535
click at [683, 262] on span at bounding box center [760, 263] width 182 height 19
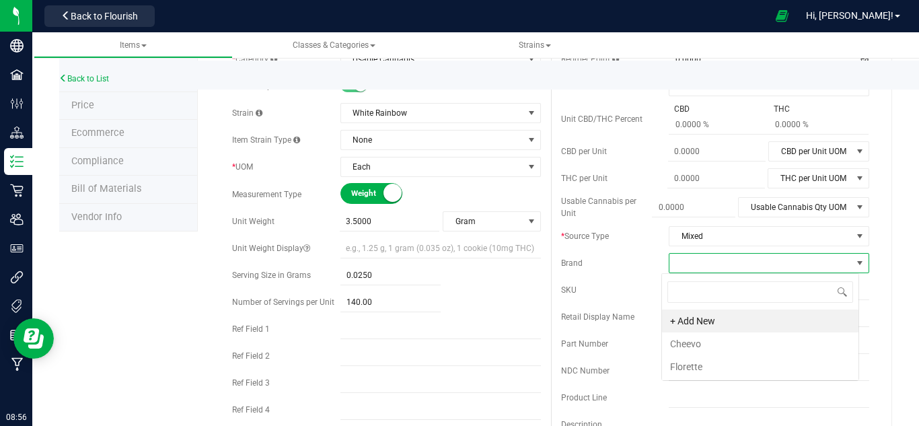
scroll to position [20, 198]
click at [671, 361] on li "Florette" at bounding box center [760, 366] width 196 height 23
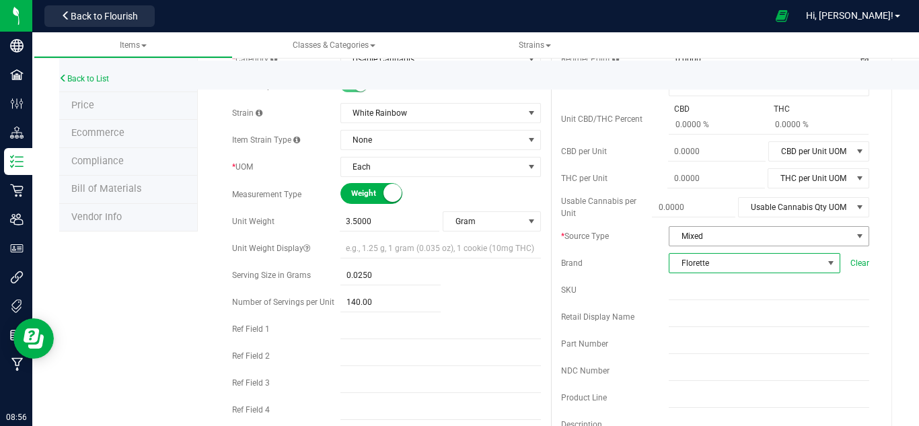
click at [686, 239] on span "Mixed" at bounding box center [760, 236] width 182 height 19
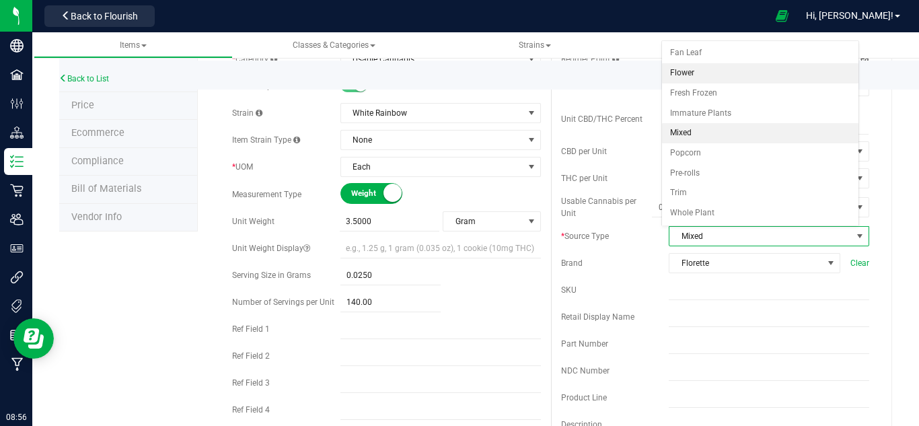
click at [696, 69] on li "Flower" at bounding box center [760, 73] width 196 height 20
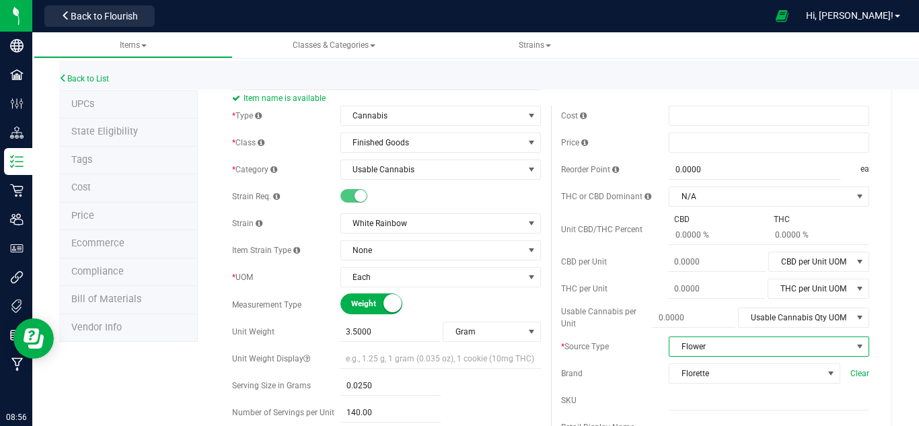
scroll to position [0, 0]
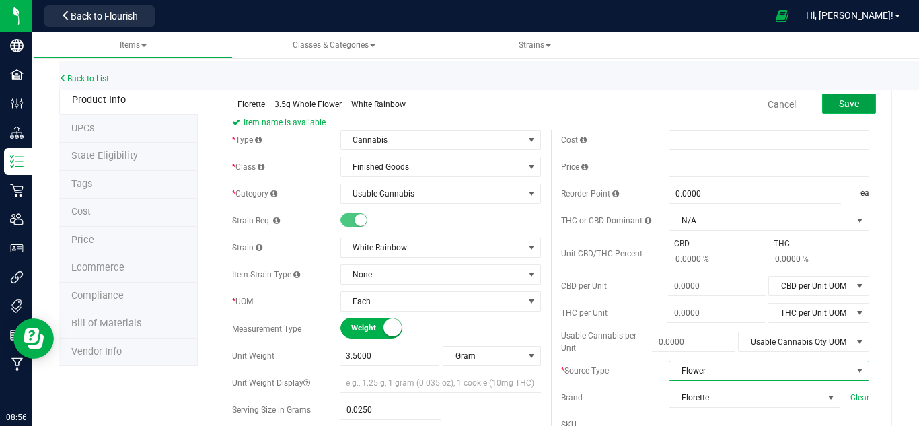
click at [846, 100] on span "Save" at bounding box center [849, 103] width 20 height 11
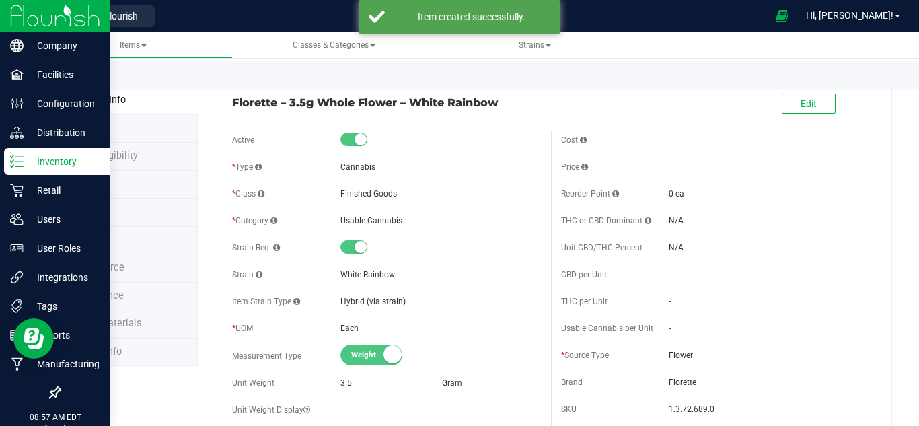
click at [18, 158] on icon at bounding box center [16, 161] width 13 height 13
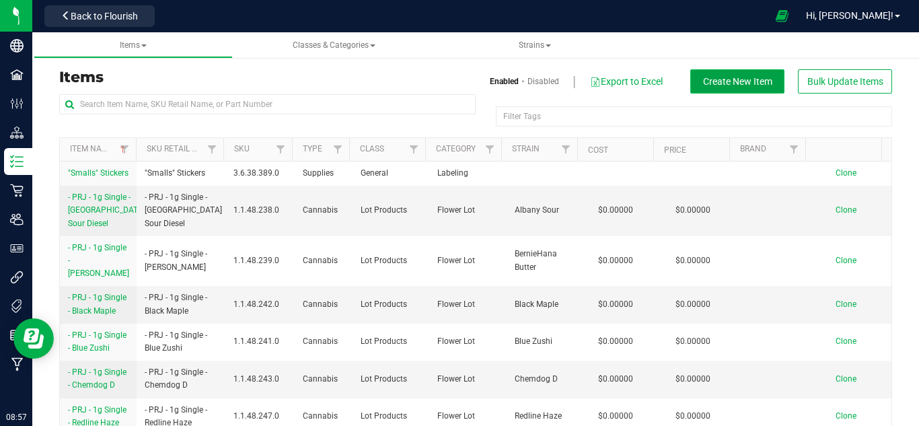
click at [725, 87] on span "Create New Item" at bounding box center [737, 81] width 69 height 11
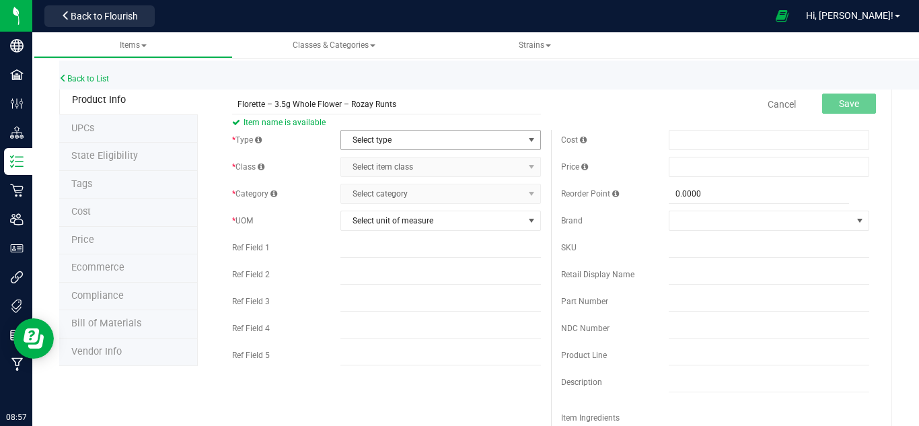
type input "Florette – 3.5g Whole Flower – Rozay Runts"
click at [377, 144] on span "Select type" at bounding box center [432, 140] width 182 height 19
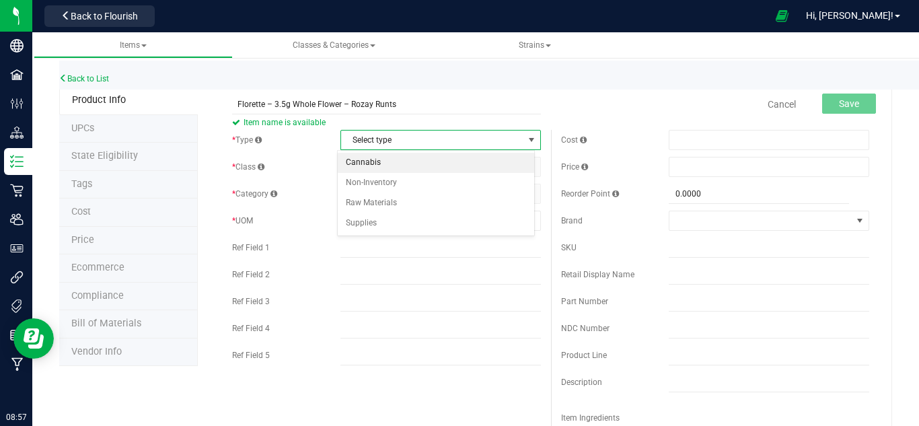
click at [371, 160] on li "Cannabis" at bounding box center [436, 163] width 196 height 20
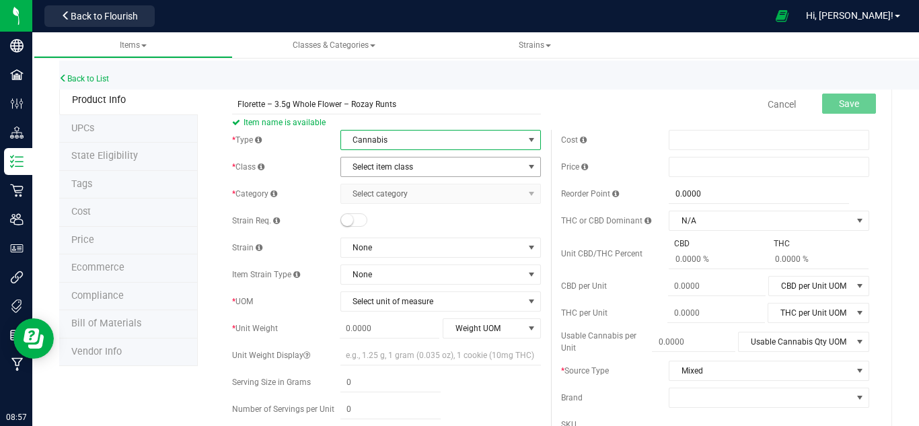
click at [386, 172] on span "Select item class" at bounding box center [432, 166] width 182 height 19
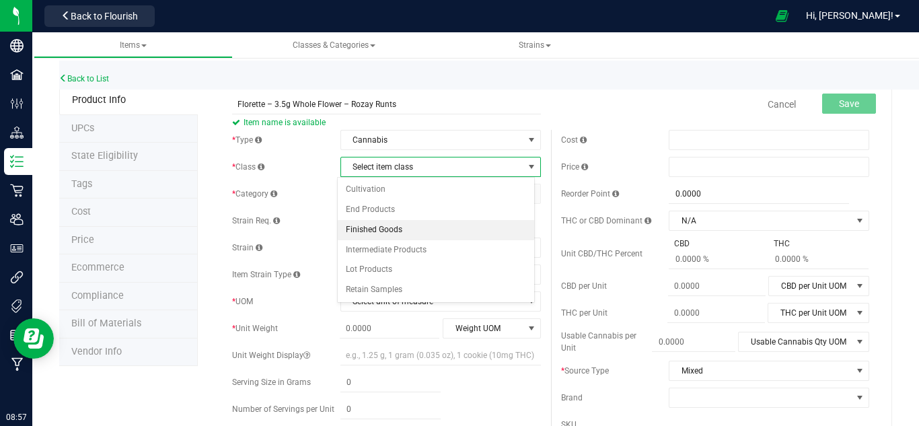
click at [384, 233] on li "Finished Goods" at bounding box center [436, 230] width 196 height 20
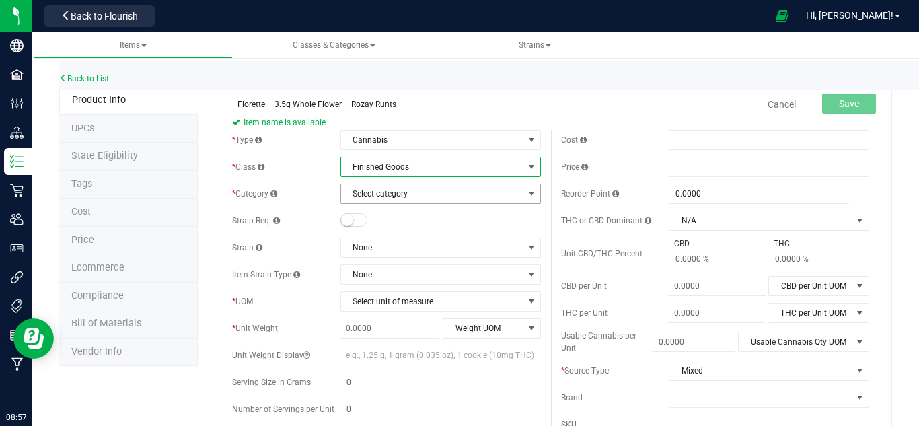
click at [384, 195] on span "Select category" at bounding box center [432, 193] width 182 height 19
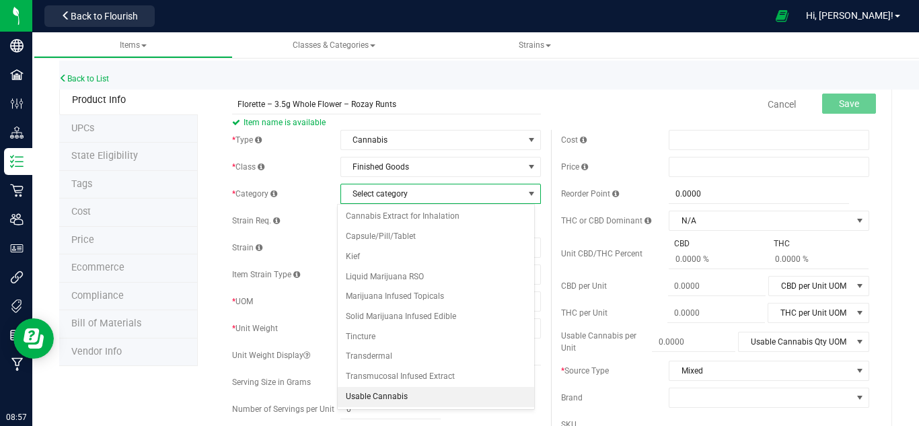
click at [378, 391] on li "Usable Cannabis" at bounding box center [436, 397] width 196 height 20
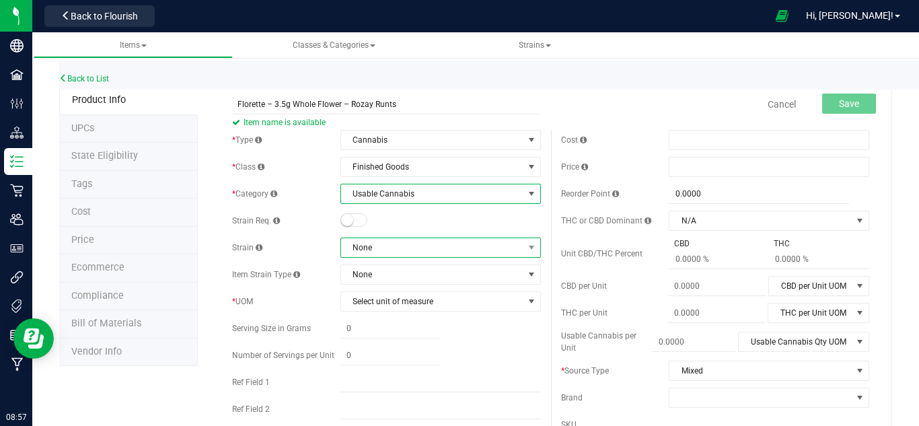
click at [363, 256] on span "None" at bounding box center [432, 247] width 182 height 19
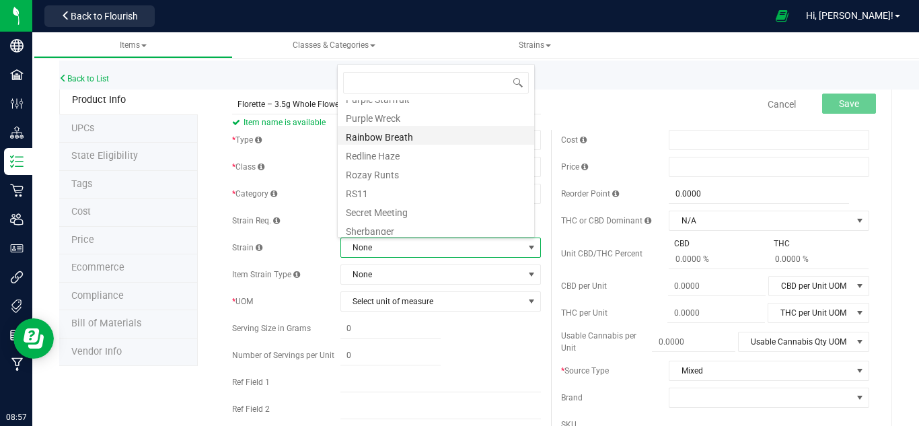
scroll to position [1278, 0]
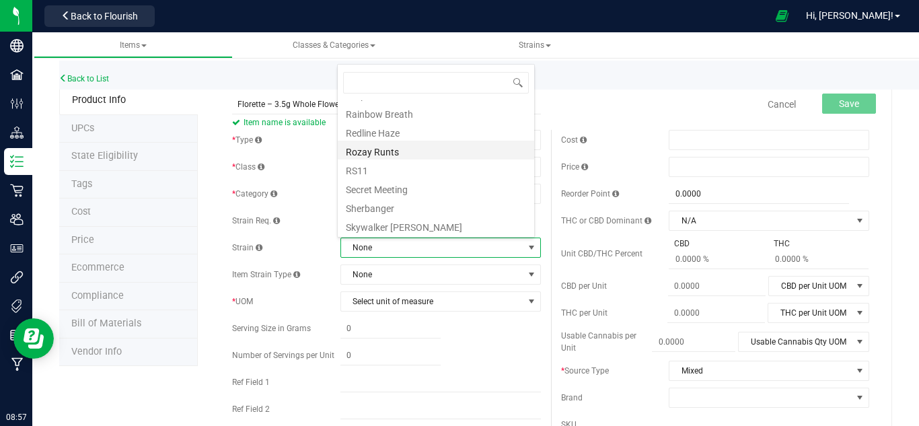
click at [394, 149] on li "Rozay Runts" at bounding box center [436, 150] width 196 height 19
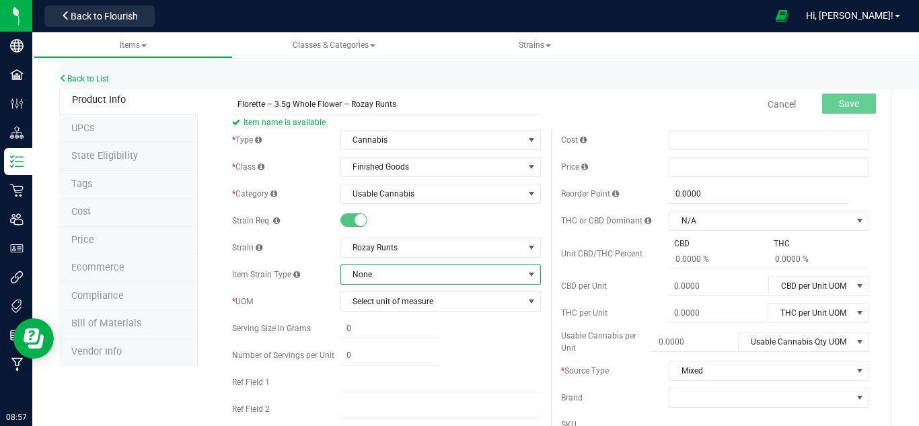
click at [365, 268] on span "None" at bounding box center [432, 274] width 182 height 19
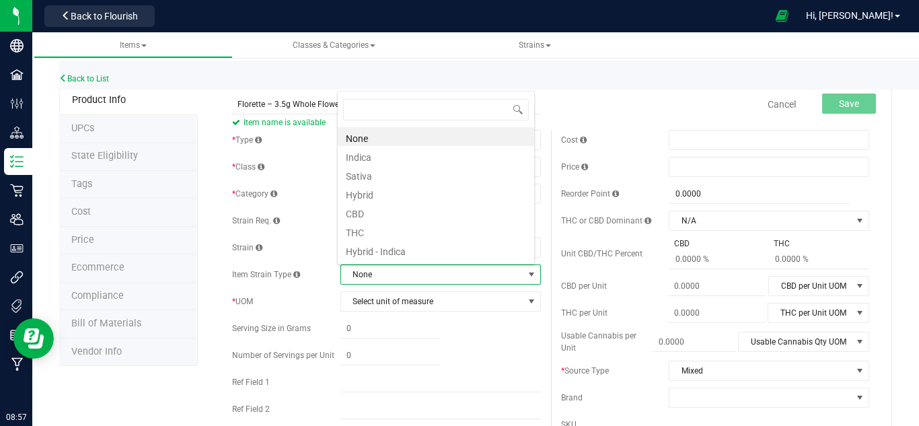
scroll to position [20, 195]
click at [324, 238] on div "Strain Rozay Runts" at bounding box center [386, 248] width 308 height 20
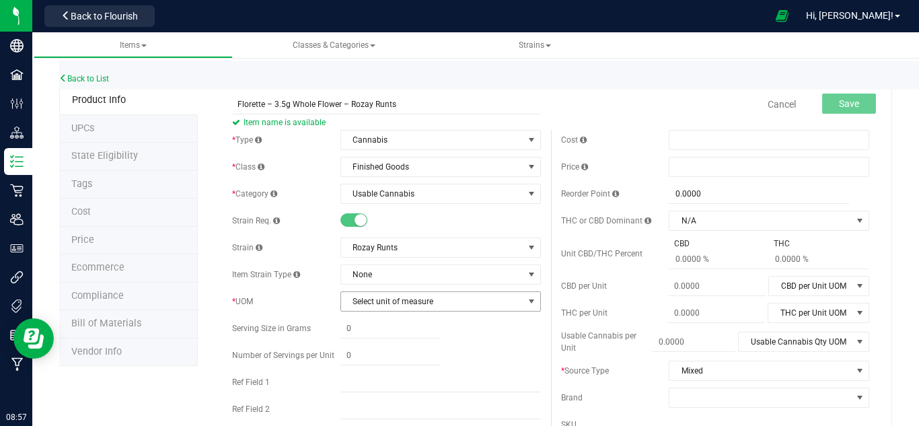
click at [393, 303] on span "Select unit of measure" at bounding box center [432, 301] width 182 height 19
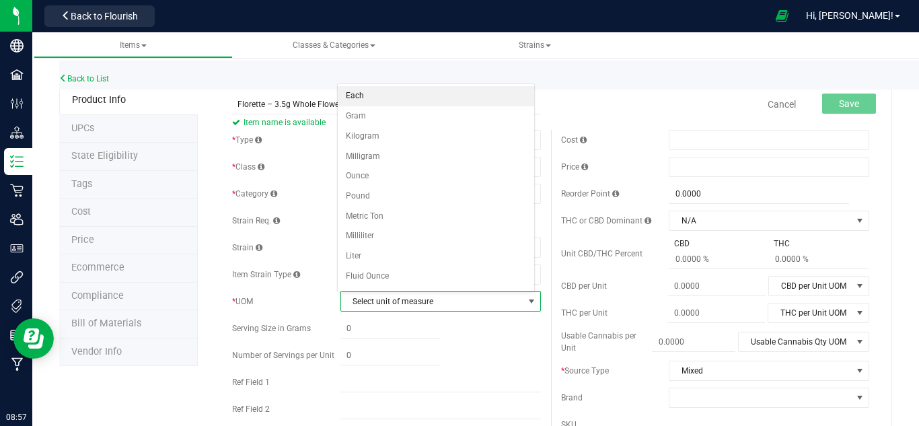
click at [368, 99] on li "Each" at bounding box center [436, 96] width 196 height 20
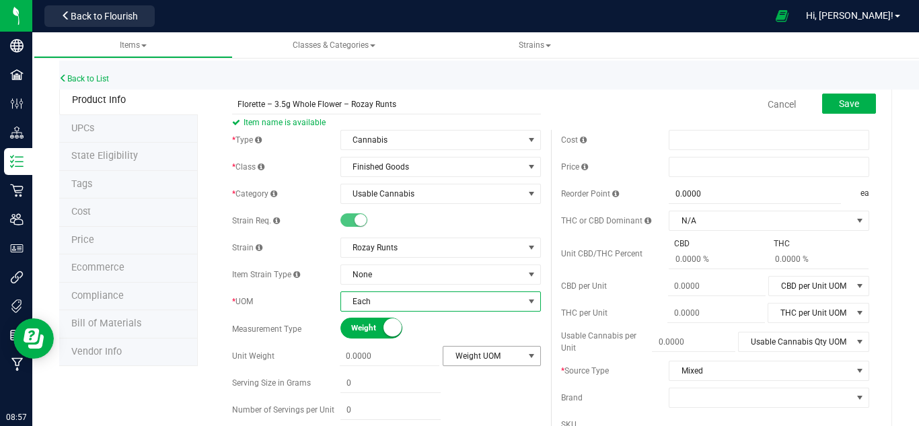
click at [476, 356] on span "Weight UOM" at bounding box center [483, 356] width 80 height 19
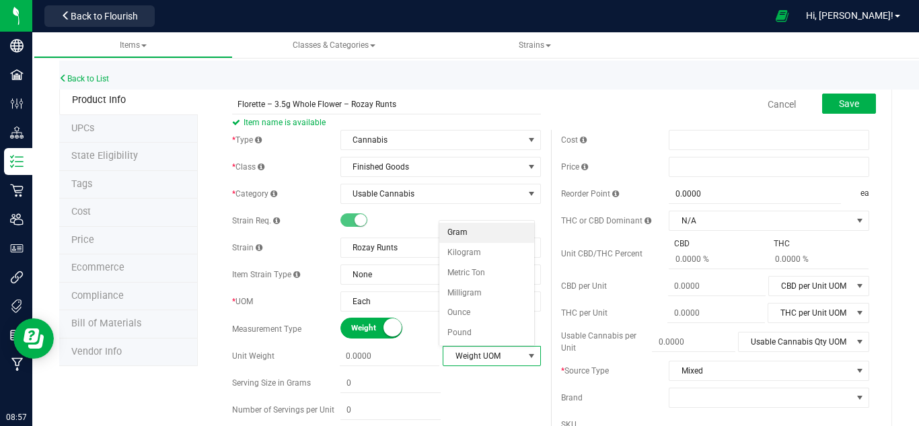
click at [468, 234] on li "Gram" at bounding box center [486, 233] width 95 height 20
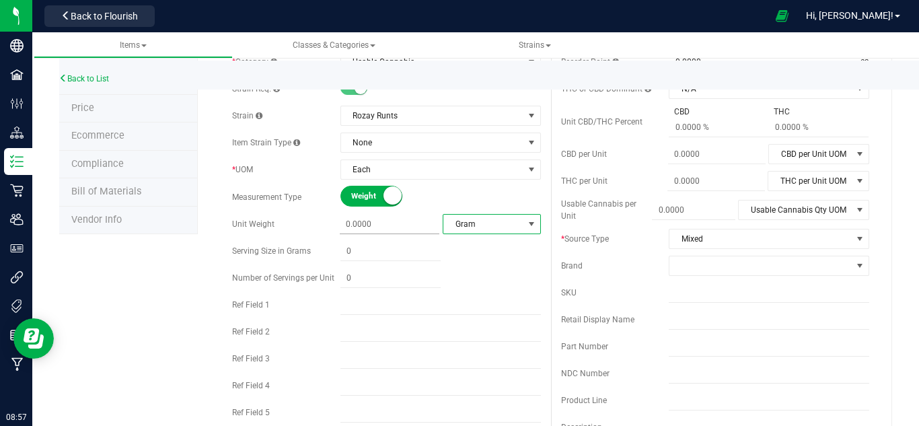
scroll to position [135, 0]
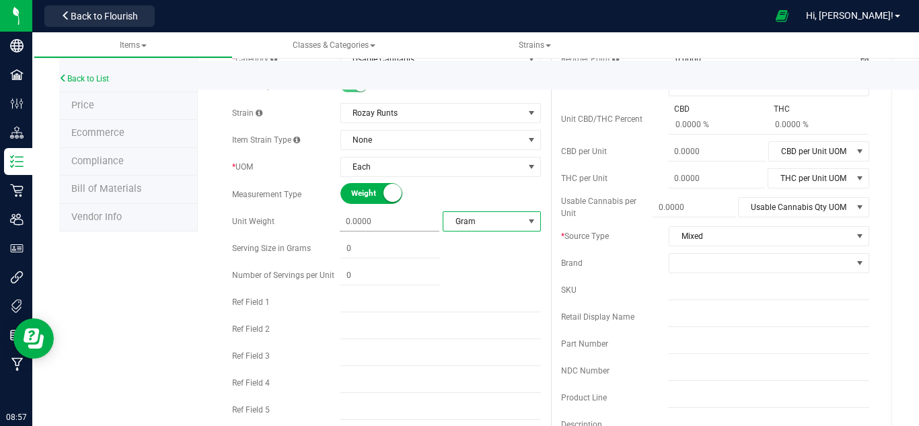
click at [376, 221] on span at bounding box center [390, 222] width 100 height 20
type input "3.5"
type input "3.5000"
click at [291, 239] on div "* Type Cannabis Select type Cannabis Non-Inventory Raw Materials Supplies * Cla…" at bounding box center [386, 224] width 328 height 458
click at [352, 273] on span at bounding box center [390, 276] width 100 height 20
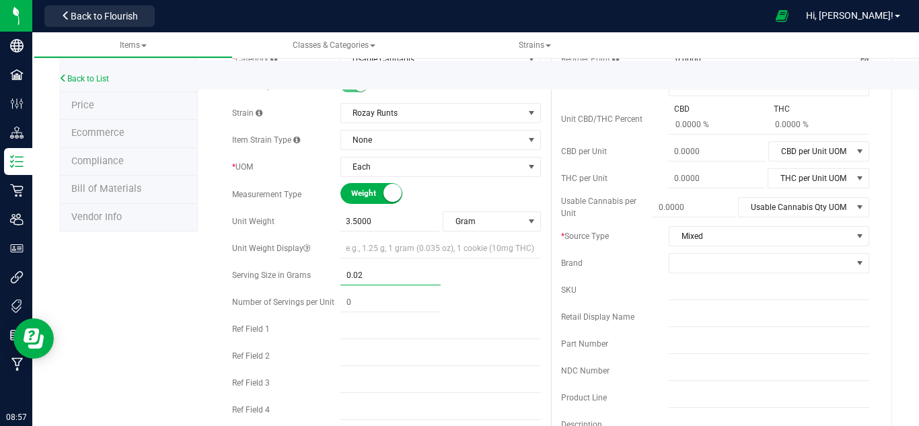
type input "0.025"
type input "0.0250"
click at [379, 307] on span at bounding box center [390, 303] width 100 height 20
type input "140"
type input "140.00"
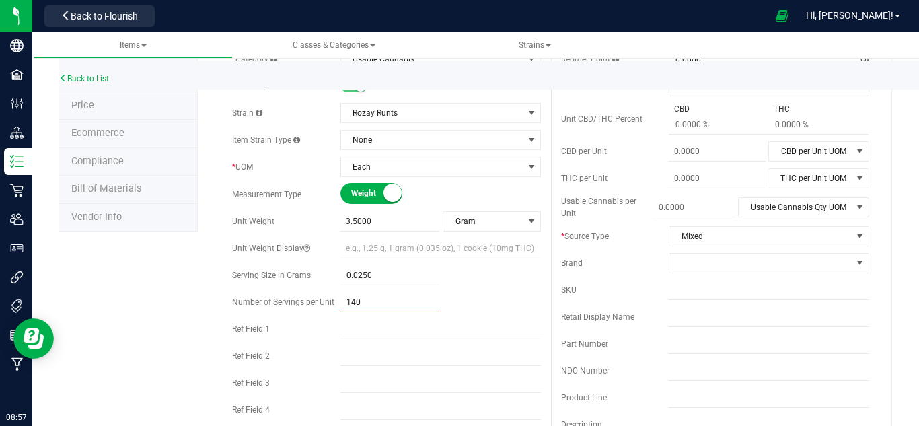
click at [551, 320] on div "Cost Price Reorder Point 0.0000 0 ea THC or CBD Dominant N/A" at bounding box center [715, 262] width 328 height 535
click at [702, 266] on span at bounding box center [760, 263] width 182 height 19
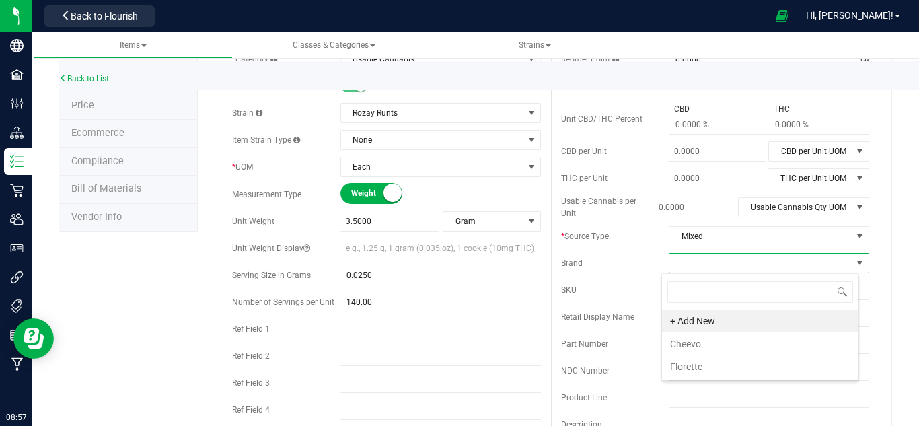
scroll to position [20, 198]
click at [702, 364] on li "Florette" at bounding box center [760, 366] width 196 height 23
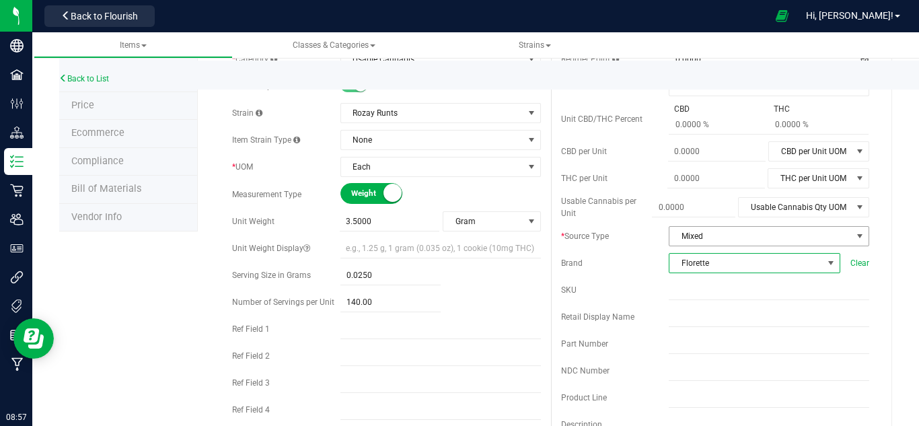
click at [713, 234] on span "Mixed" at bounding box center [760, 236] width 182 height 19
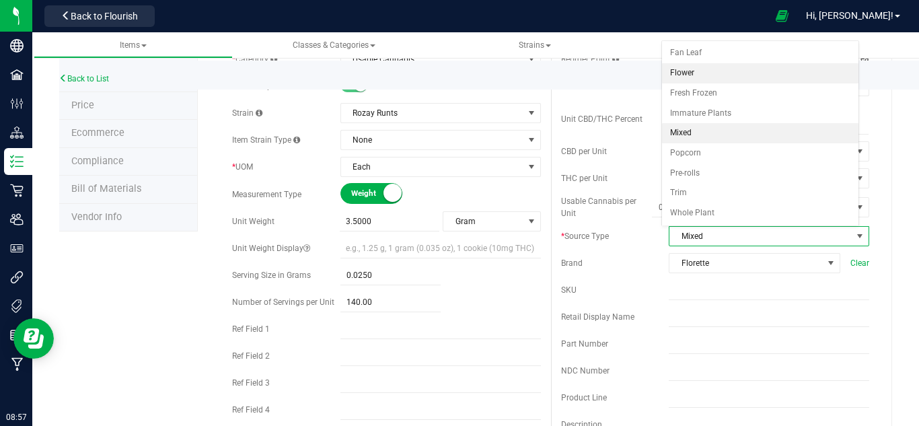
click at [695, 75] on li "Flower" at bounding box center [760, 73] width 196 height 20
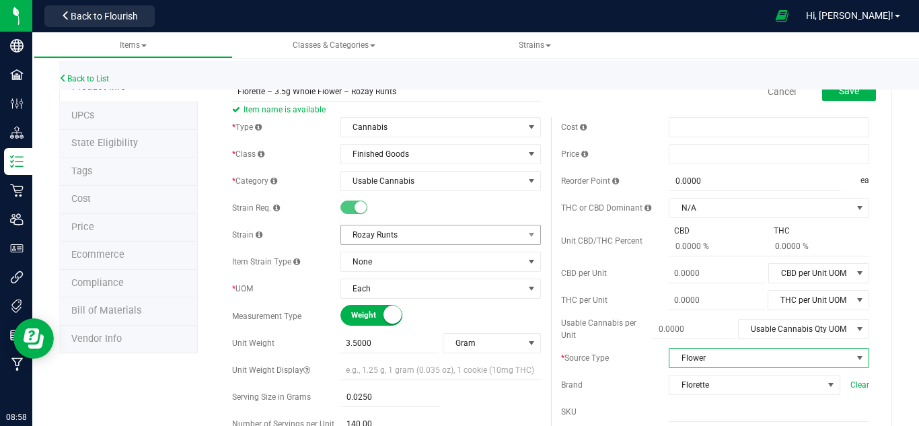
scroll to position [0, 0]
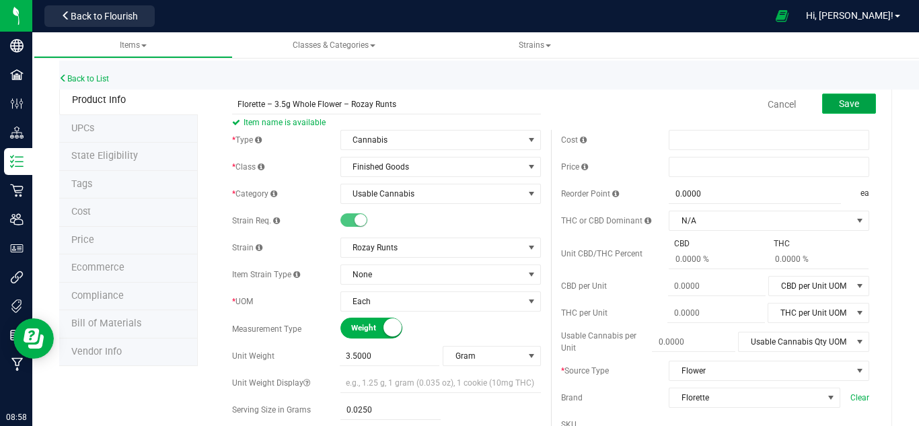
click at [848, 109] on span "Save" at bounding box center [849, 103] width 20 height 11
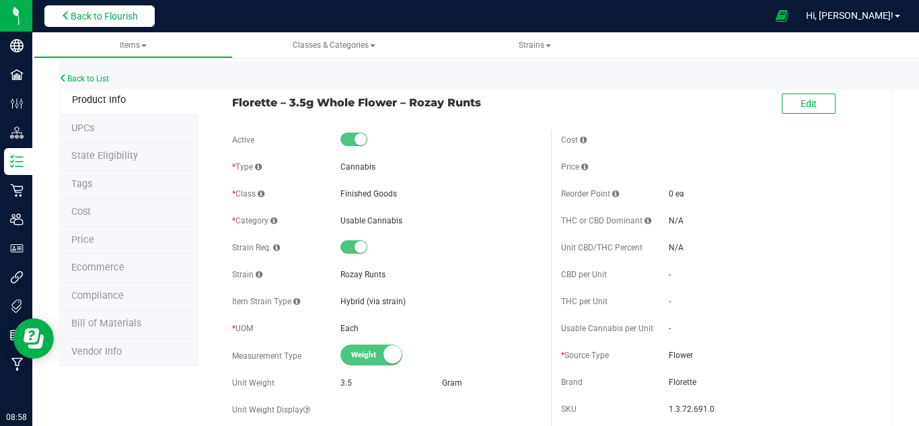
click at [91, 14] on span "Back to Flourish" at bounding box center [104, 16] width 67 height 11
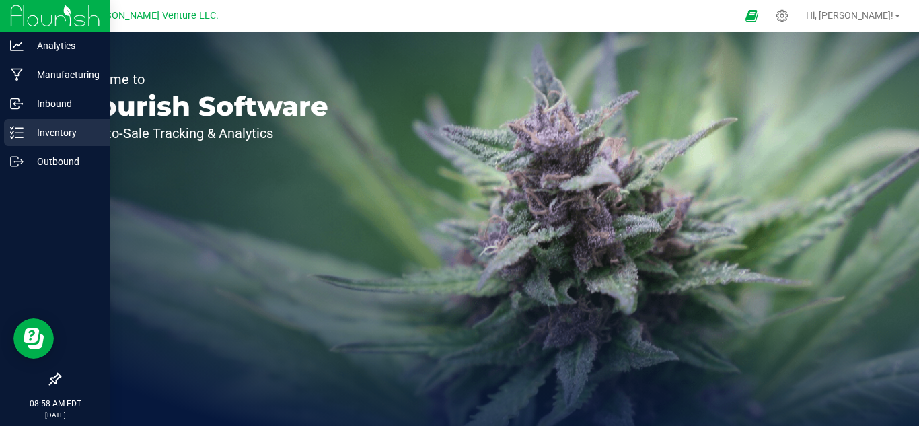
click at [21, 132] on icon at bounding box center [16, 132] width 13 height 13
